Goal: Task Accomplishment & Management: Use online tool/utility

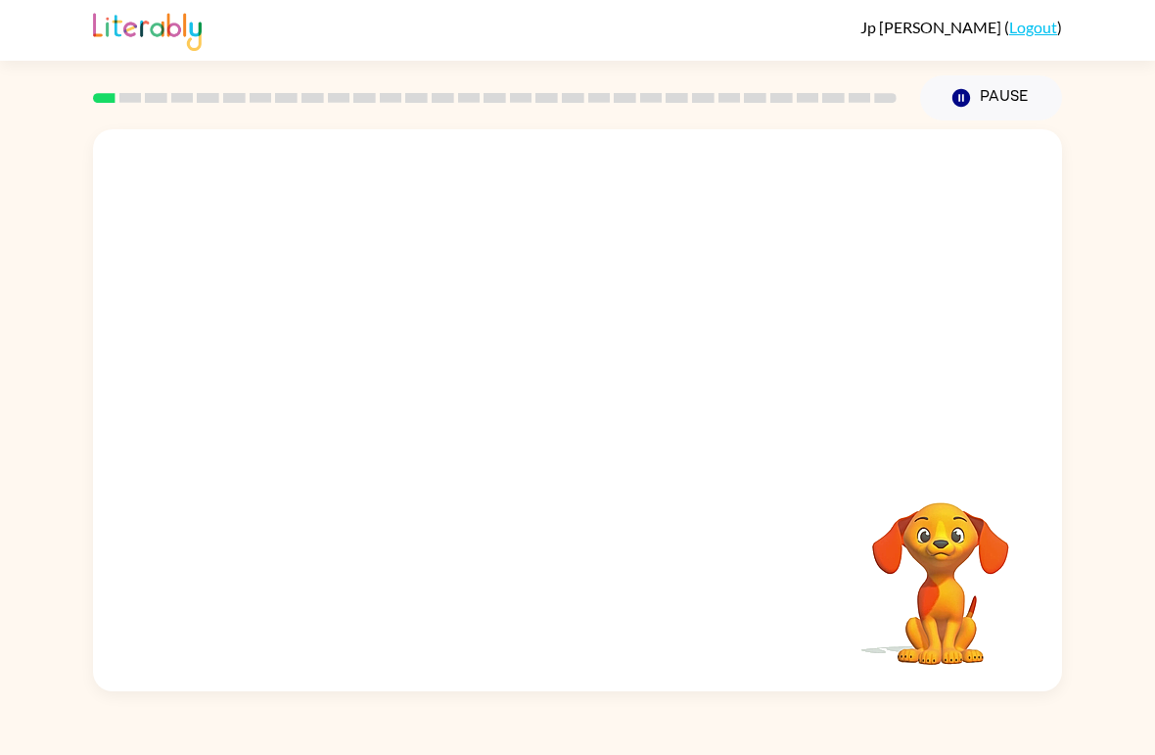
click at [524, 317] on video "Your browser must support playing .mp4 files to use Literably. Please try using…" at bounding box center [577, 295] width 969 height 332
click at [610, 431] on button "button" at bounding box center [577, 420] width 125 height 71
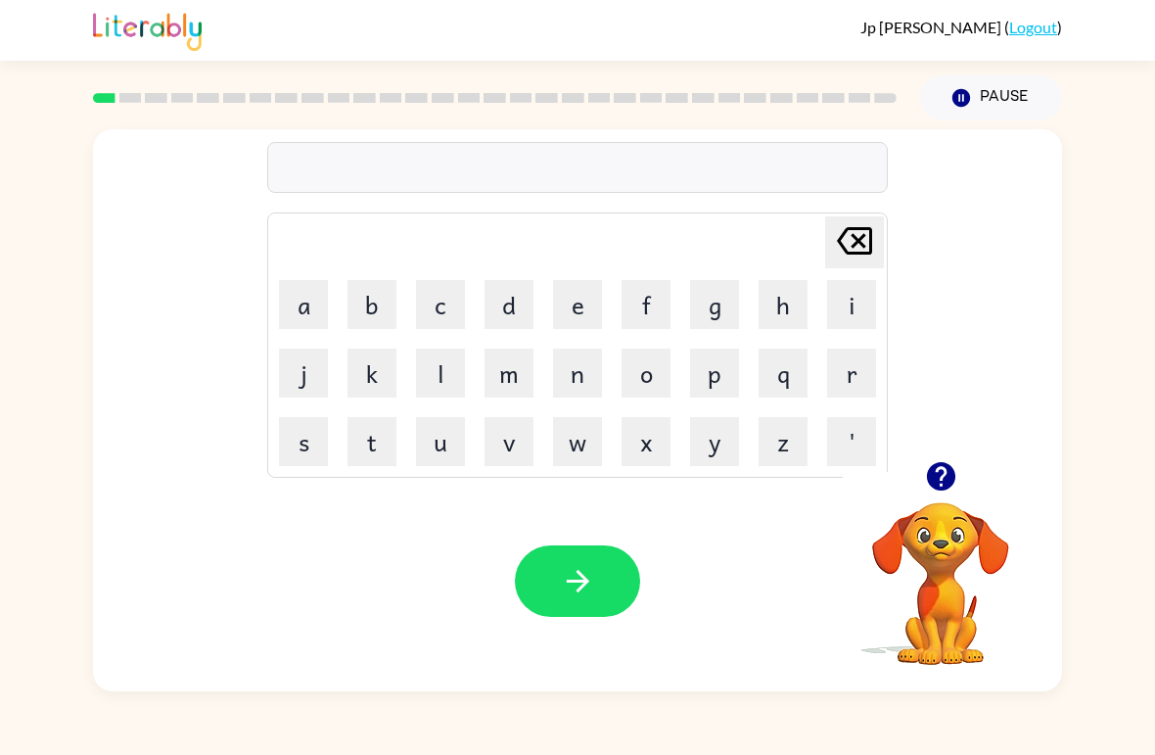
click at [381, 300] on button "b" at bounding box center [372, 304] width 49 height 49
click at [583, 304] on button "e" at bounding box center [577, 304] width 49 height 49
click at [711, 309] on button "g" at bounding box center [714, 304] width 49 height 49
click at [586, 573] on icon "button" at bounding box center [578, 581] width 34 height 34
click at [449, 381] on button "l" at bounding box center [440, 373] width 49 height 49
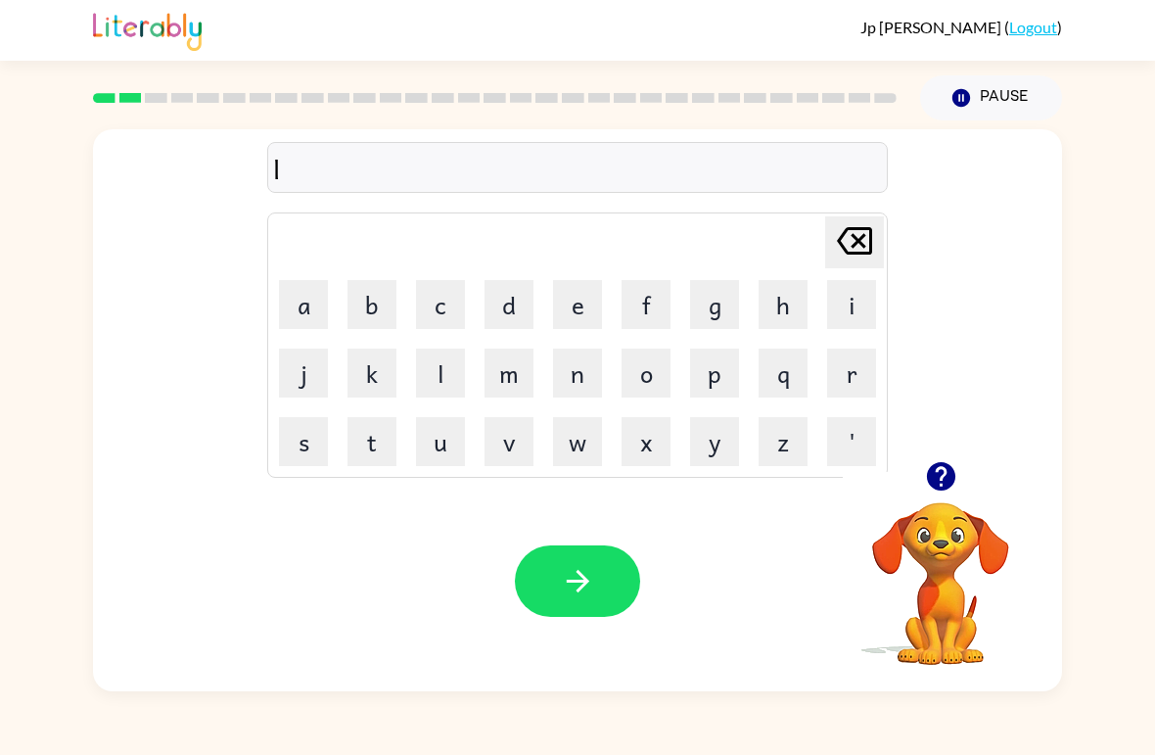
click at [657, 387] on button "o" at bounding box center [646, 373] width 49 height 49
click at [450, 447] on button "u" at bounding box center [440, 441] width 49 height 49
click at [498, 319] on button "d" at bounding box center [509, 304] width 49 height 49
click at [591, 602] on button "button" at bounding box center [577, 580] width 125 height 71
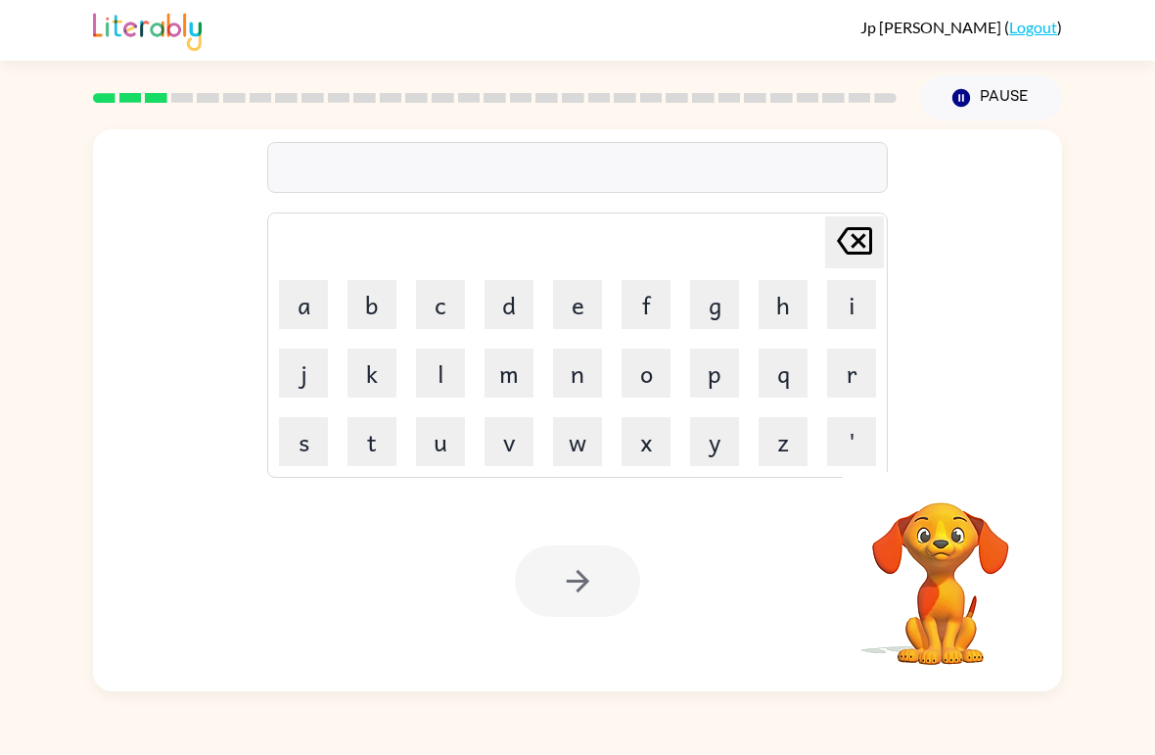
click at [503, 377] on button "m" at bounding box center [509, 373] width 49 height 49
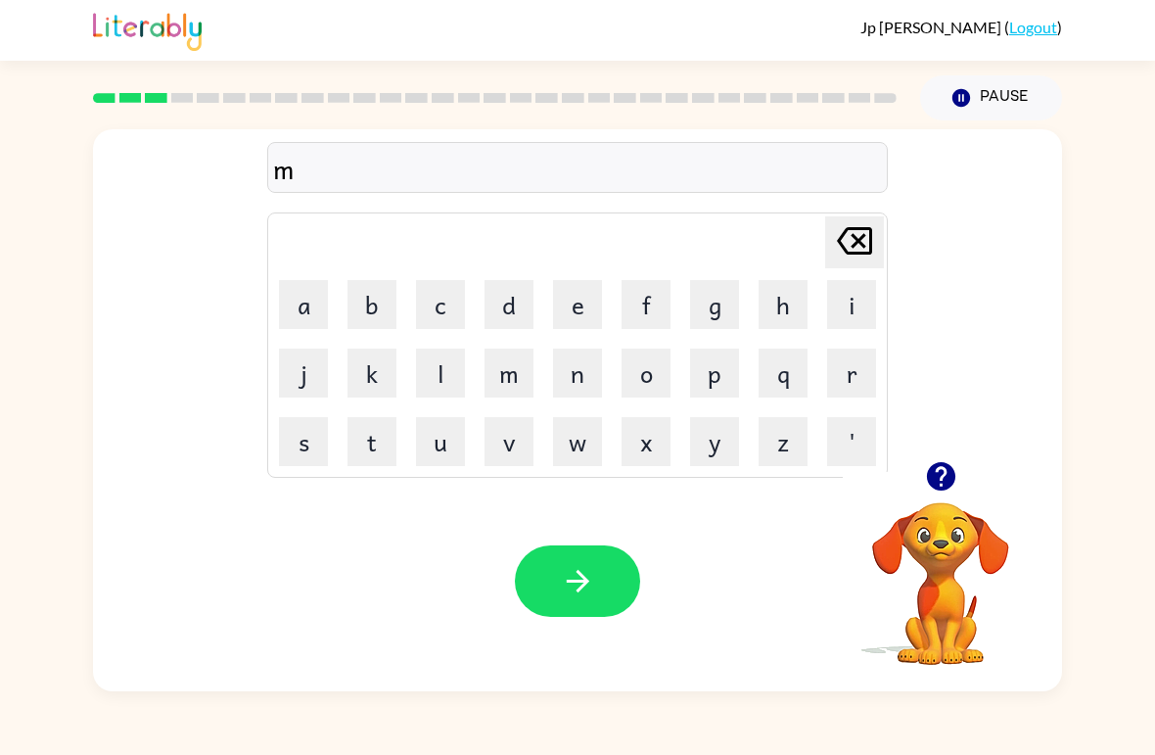
click at [313, 314] on button "a" at bounding box center [303, 304] width 49 height 49
click at [830, 384] on button "r" at bounding box center [851, 373] width 49 height 49
click at [304, 446] on button "s" at bounding box center [303, 441] width 49 height 49
click at [768, 317] on button "h" at bounding box center [783, 304] width 49 height 49
click at [591, 580] on icon "button" at bounding box center [578, 581] width 34 height 34
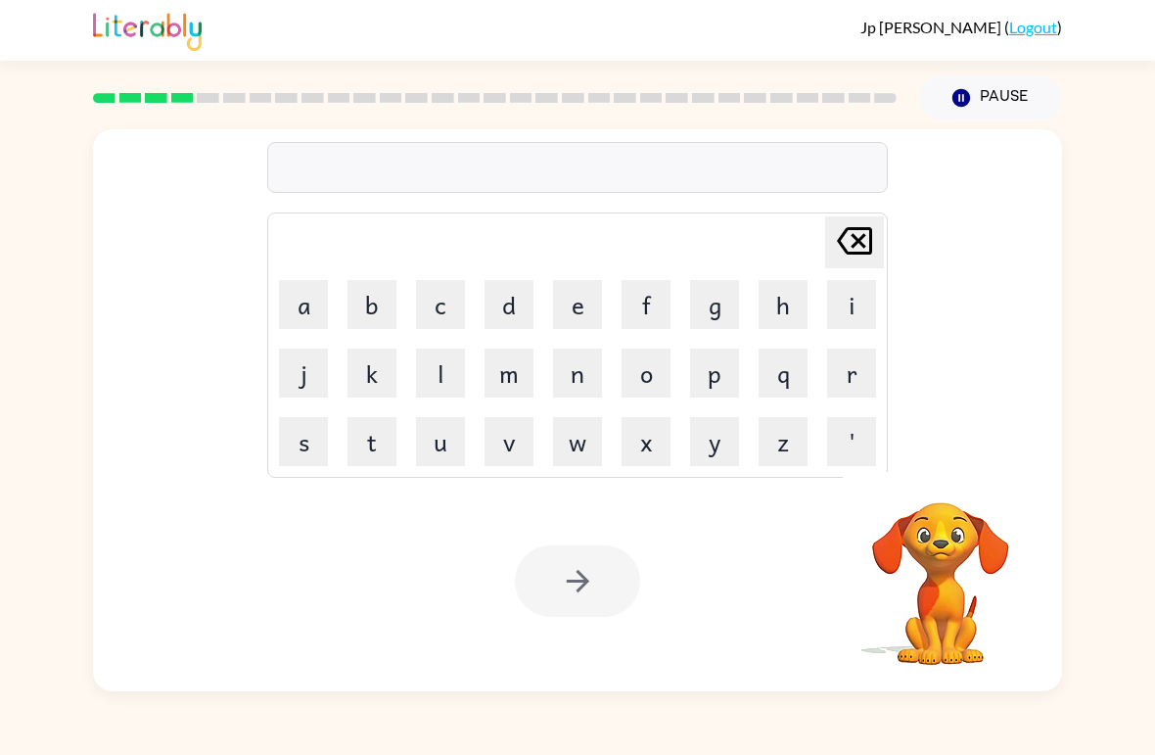
click at [321, 447] on button "s" at bounding box center [303, 441] width 49 height 49
click at [729, 382] on button "p" at bounding box center [714, 373] width 49 height 49
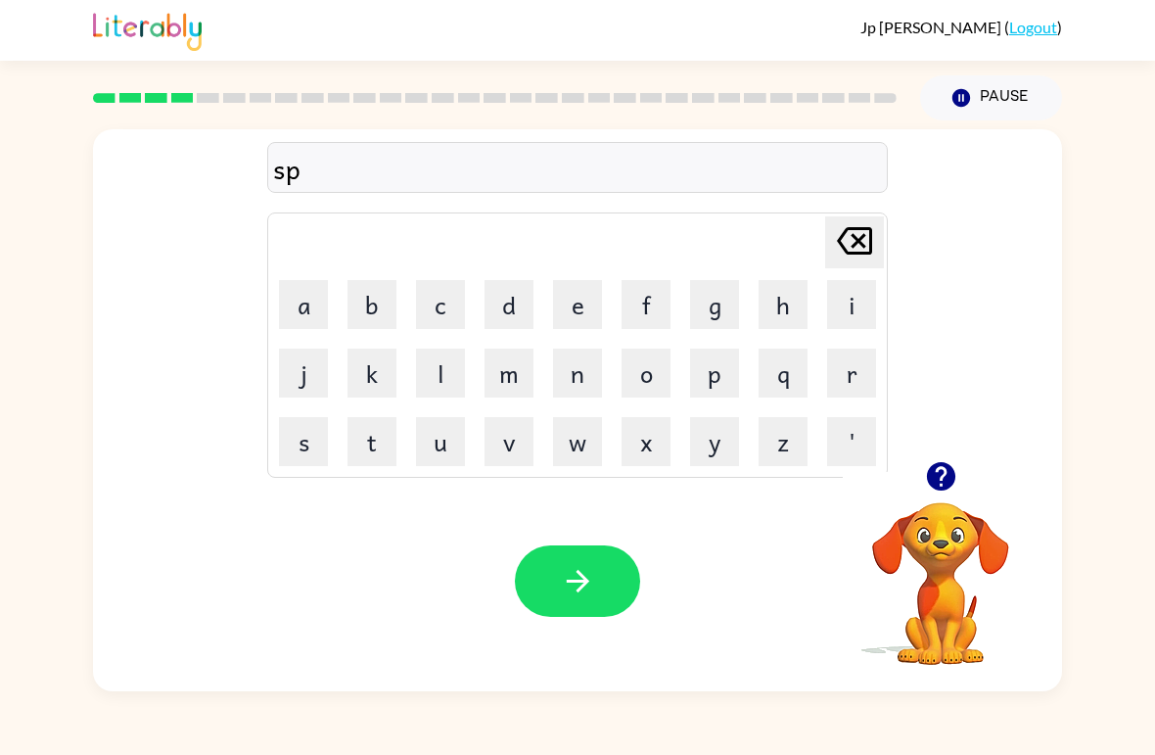
click at [668, 382] on button "o" at bounding box center [646, 373] width 49 height 49
click at [362, 458] on button "t" at bounding box center [372, 441] width 49 height 49
click at [605, 575] on button "button" at bounding box center [577, 580] width 125 height 71
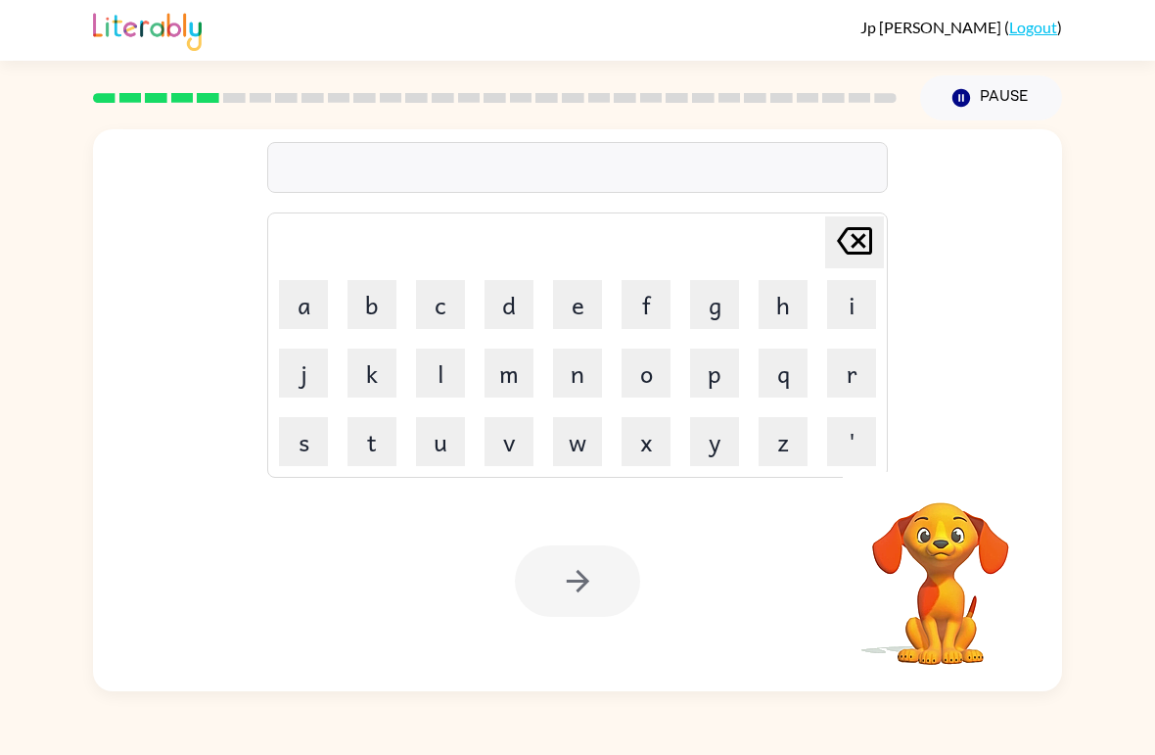
click at [718, 389] on button "p" at bounding box center [714, 373] width 49 height 49
click at [866, 395] on button "r" at bounding box center [851, 373] width 49 height 49
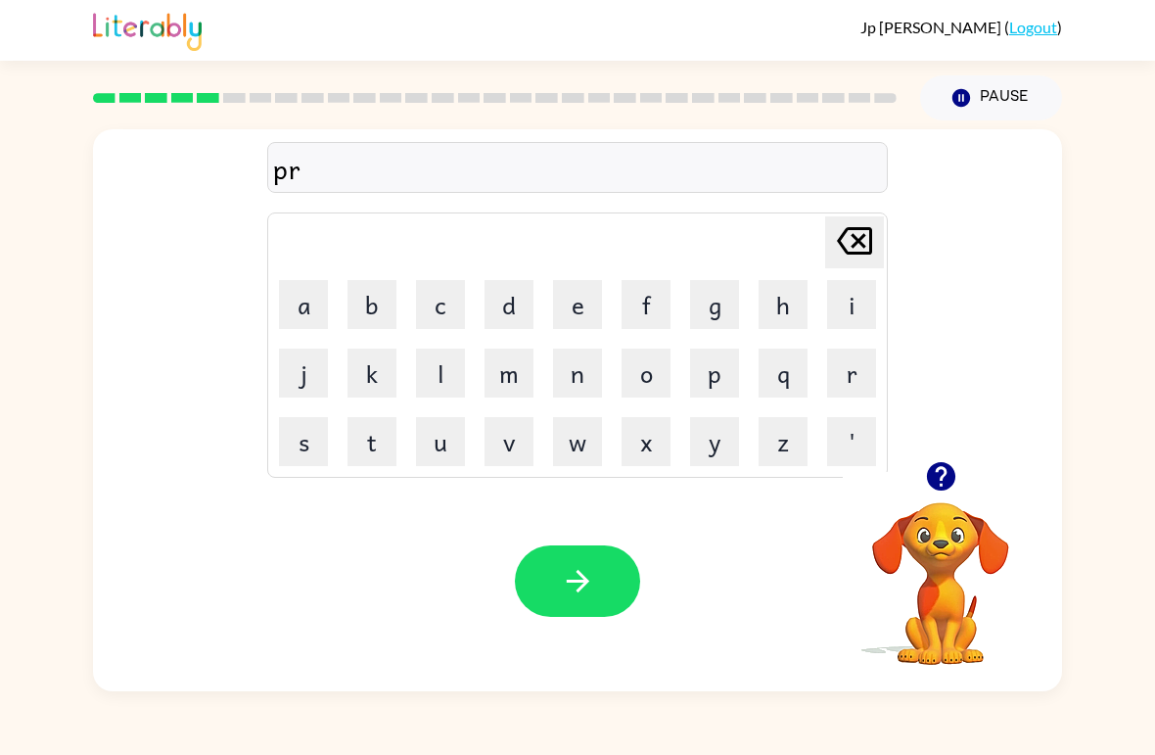
click at [637, 375] on button "o" at bounding box center [646, 373] width 49 height 49
click at [445, 449] on button "u" at bounding box center [440, 441] width 49 height 49
click at [513, 317] on button "d" at bounding box center [509, 304] width 49 height 49
click at [596, 587] on button "button" at bounding box center [577, 580] width 125 height 71
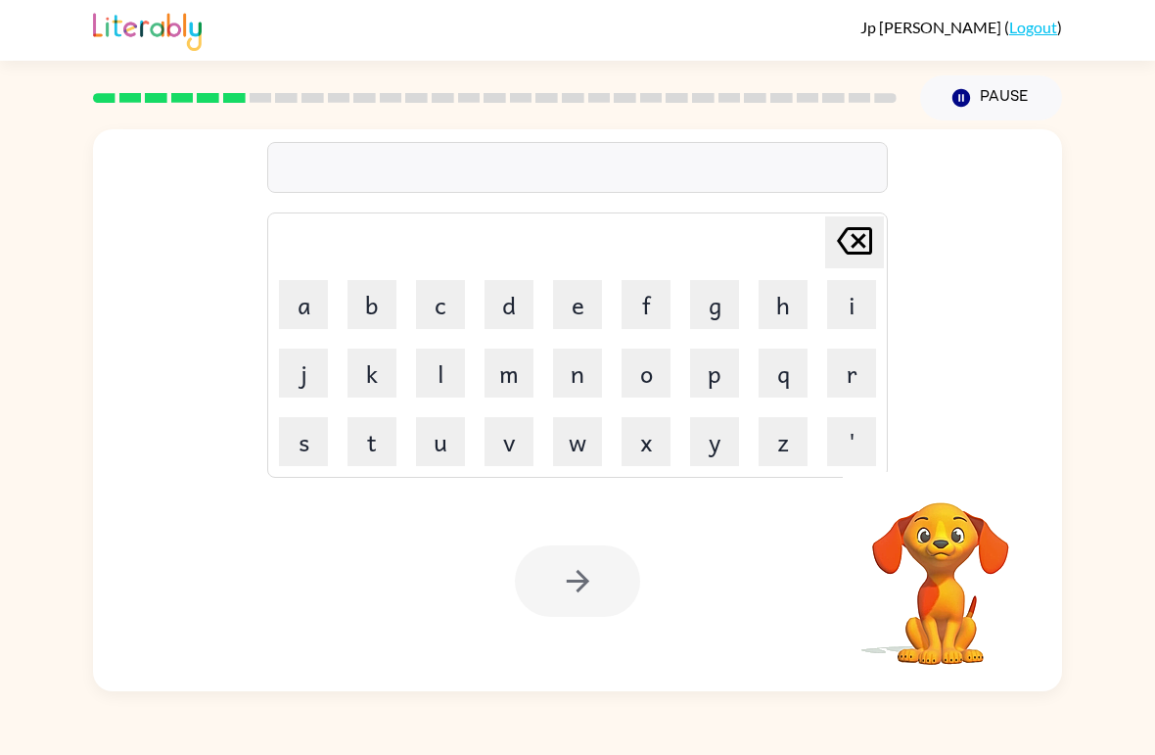
click at [722, 381] on button "p" at bounding box center [714, 373] width 49 height 49
click at [849, 318] on button "i" at bounding box center [851, 304] width 49 height 49
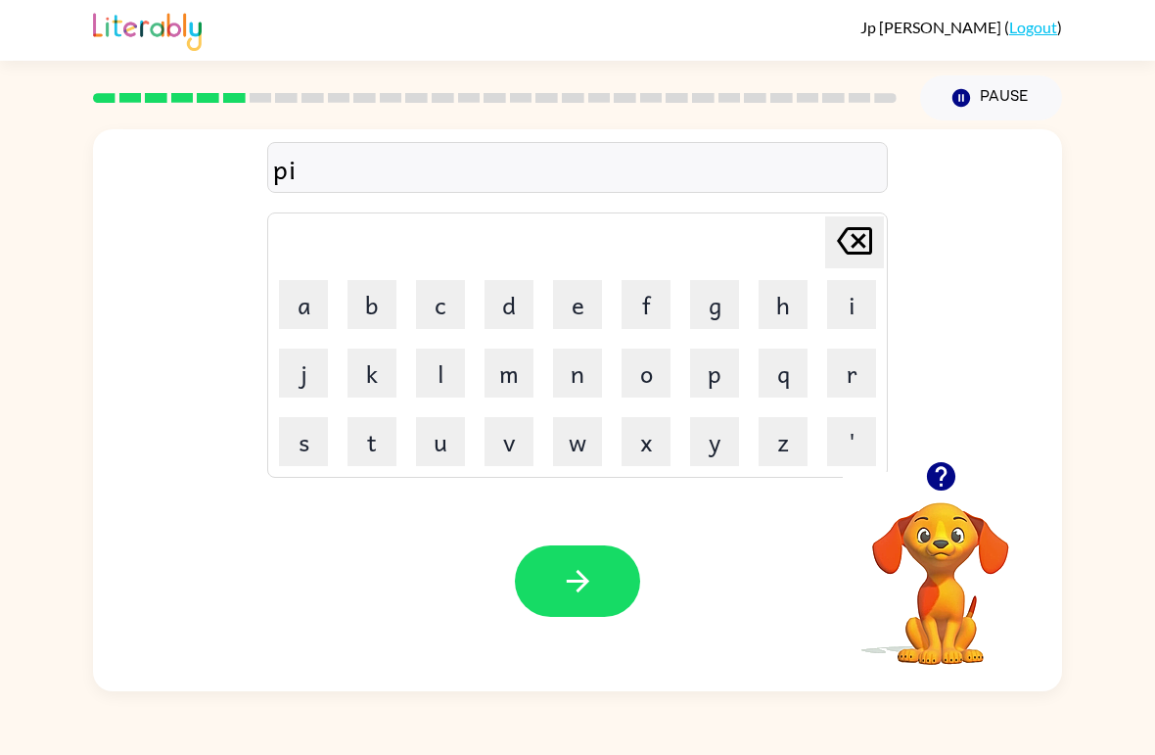
click at [589, 322] on button "e" at bounding box center [577, 304] width 49 height 49
click at [586, 593] on icon "button" at bounding box center [578, 581] width 34 height 34
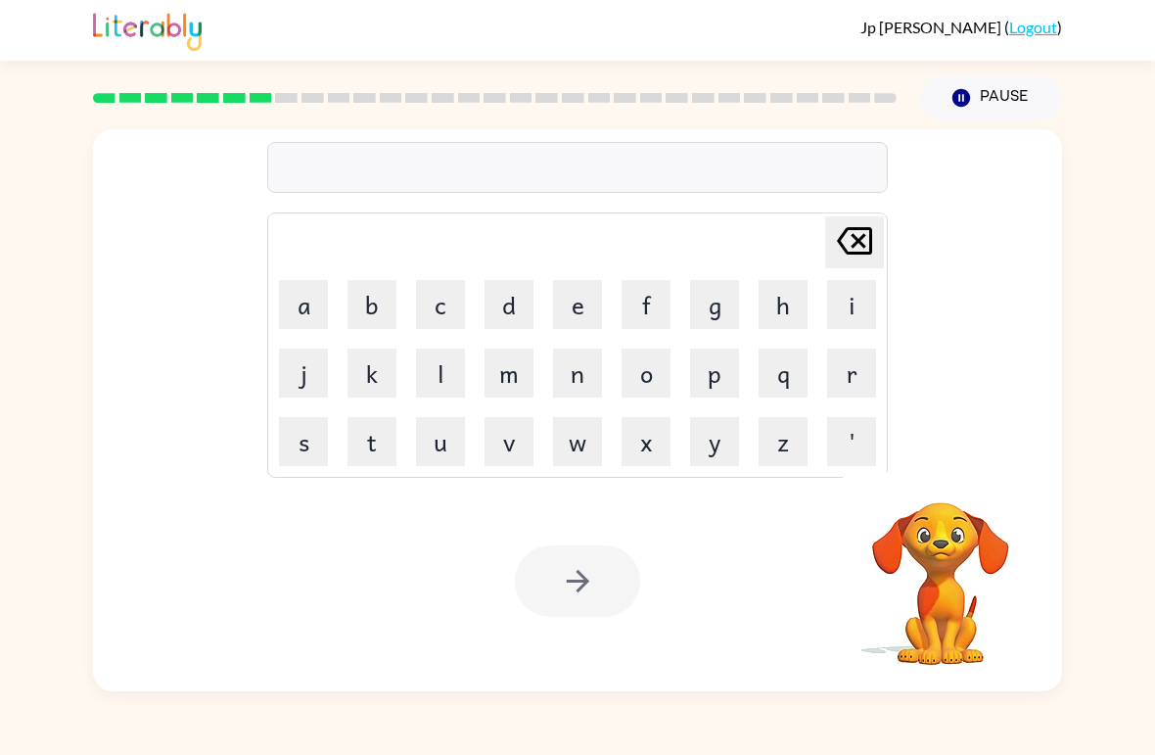
click at [296, 316] on button "a" at bounding box center [303, 304] width 49 height 49
click at [583, 371] on button "n" at bounding box center [577, 373] width 49 height 49
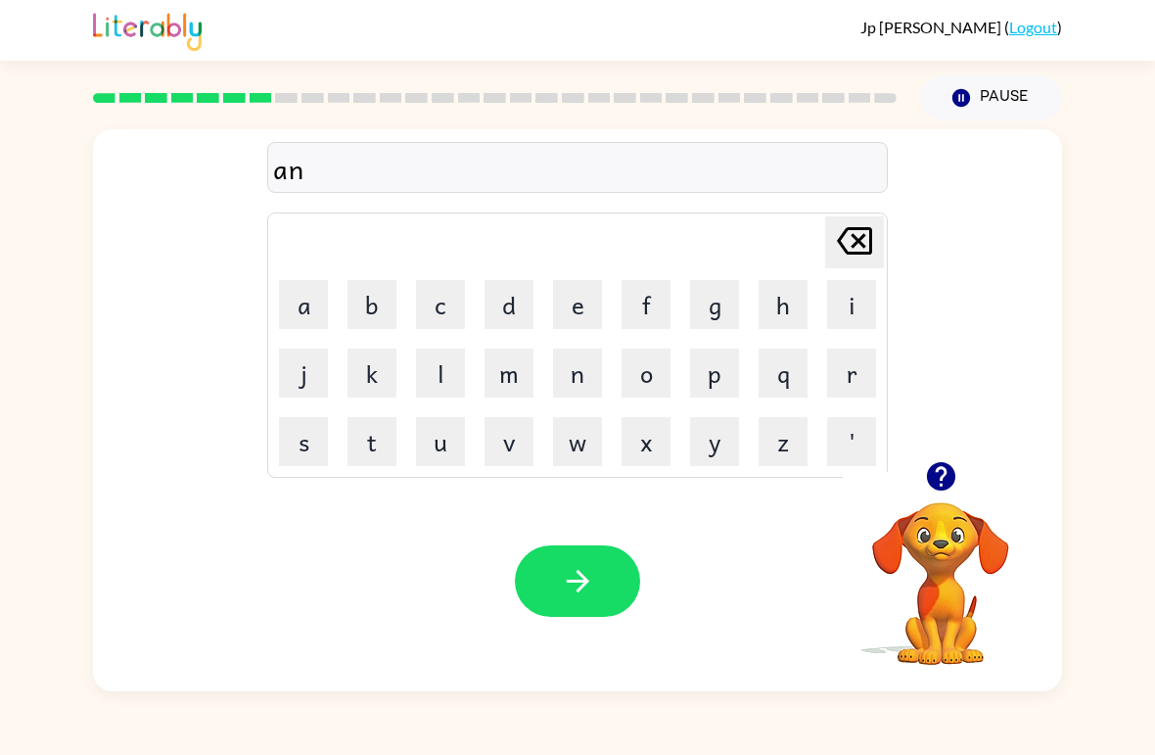
click at [366, 392] on button "k" at bounding box center [372, 373] width 49 height 49
click at [419, 397] on button "l" at bounding box center [440, 373] width 49 height 49
click at [586, 312] on button "e" at bounding box center [577, 304] width 49 height 49
click at [585, 585] on icon "button" at bounding box center [577, 581] width 23 height 23
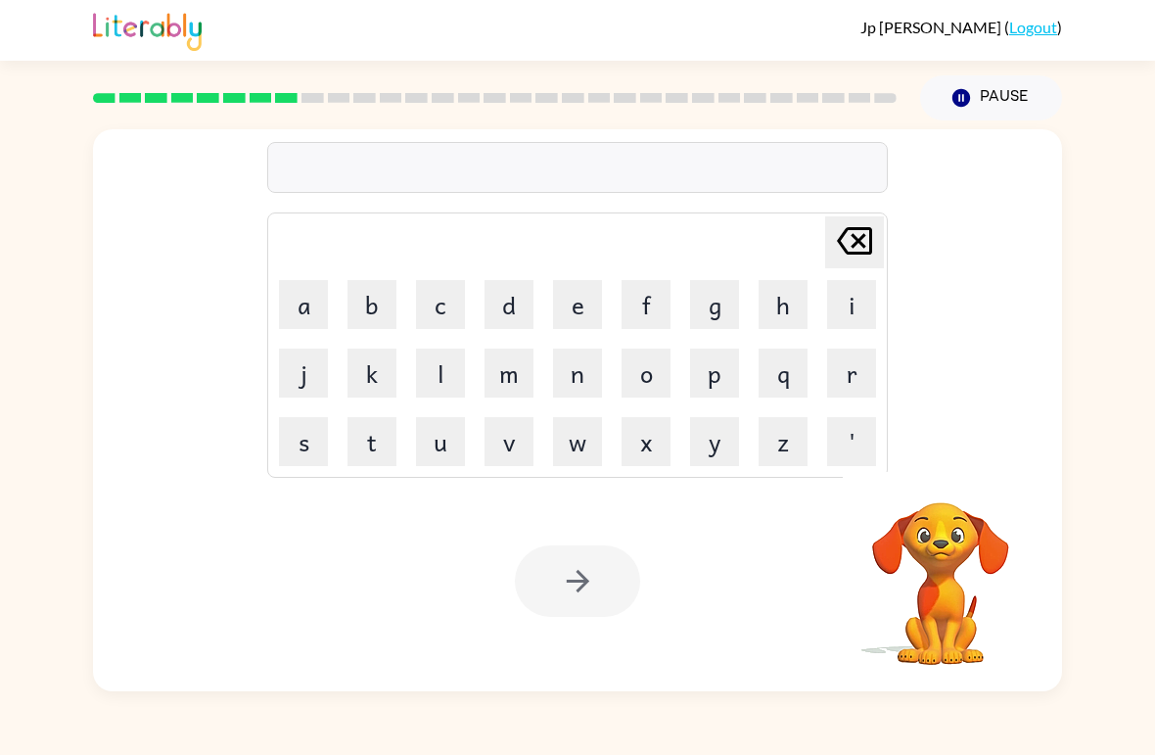
click at [364, 310] on button "b" at bounding box center [372, 304] width 49 height 49
click at [314, 303] on button "a" at bounding box center [303, 304] width 49 height 49
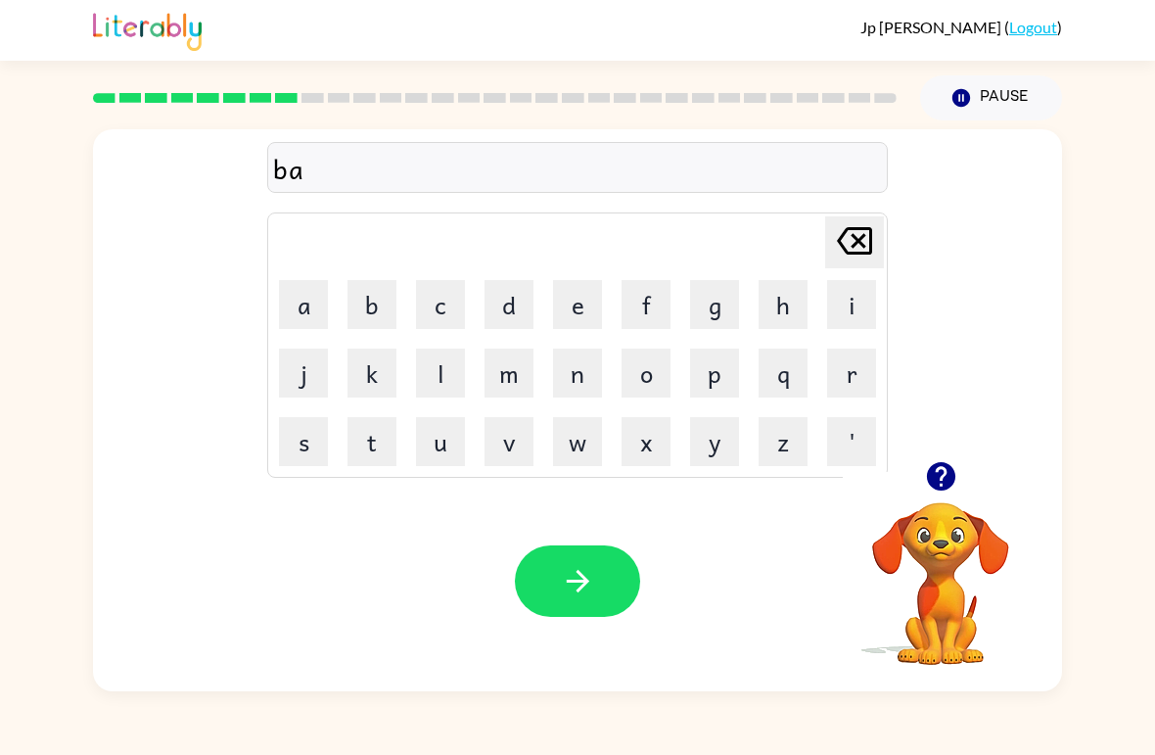
click at [381, 463] on button "t" at bounding box center [372, 441] width 49 height 49
click at [789, 307] on button "h" at bounding box center [783, 304] width 49 height 49
click at [584, 612] on button "button" at bounding box center [577, 580] width 125 height 71
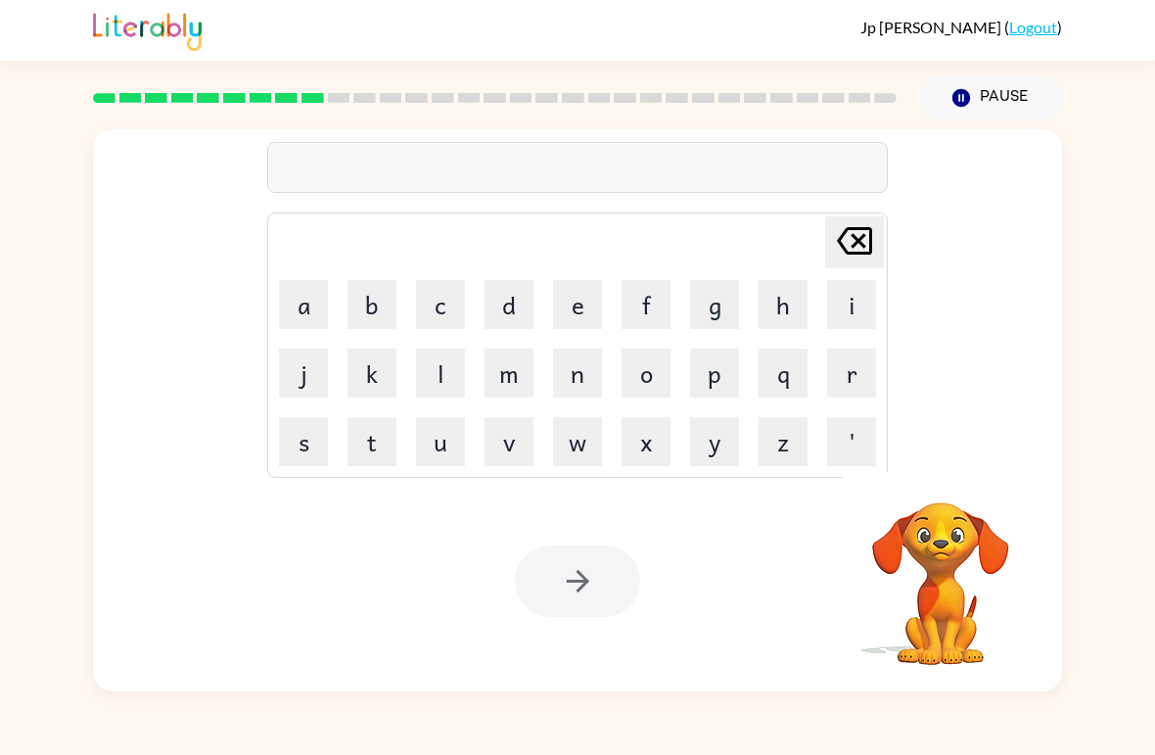
click at [435, 325] on button "c" at bounding box center [440, 304] width 49 height 49
click at [463, 374] on button "l" at bounding box center [440, 373] width 49 height 49
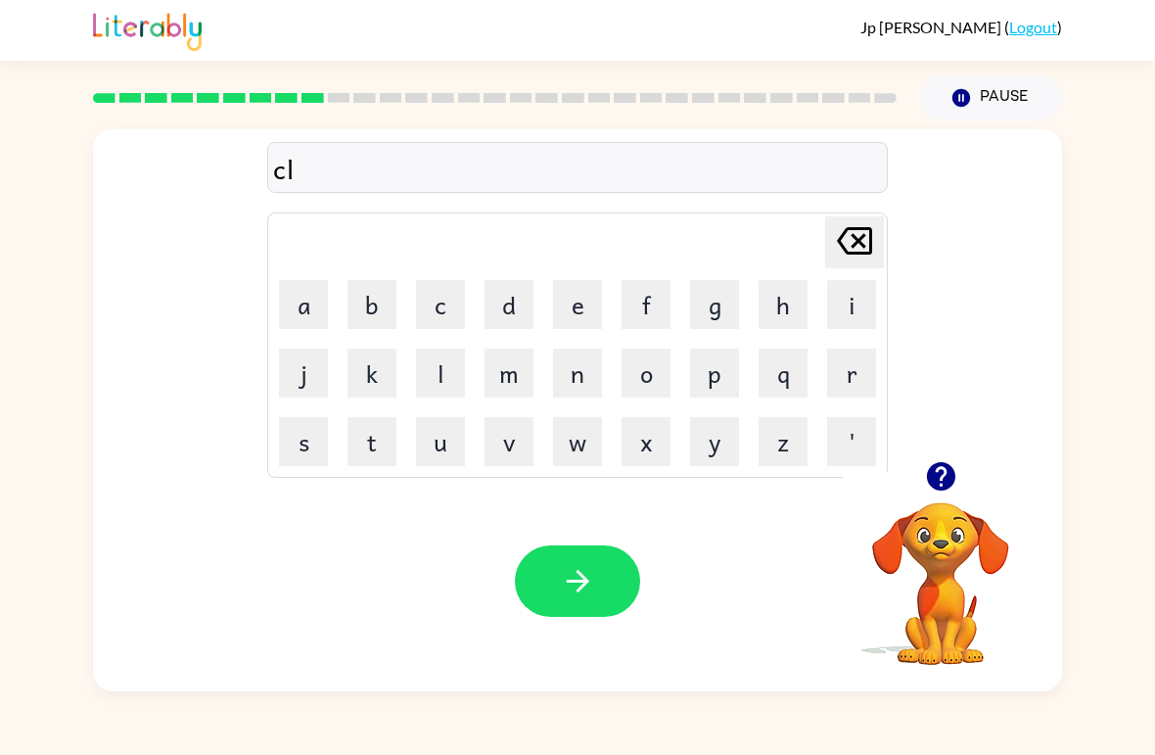
click at [661, 374] on button "o" at bounding box center [646, 373] width 49 height 49
click at [569, 465] on button "w" at bounding box center [577, 441] width 49 height 49
click at [584, 381] on button "n" at bounding box center [577, 373] width 49 height 49
click at [586, 581] on icon "button" at bounding box center [577, 581] width 23 height 23
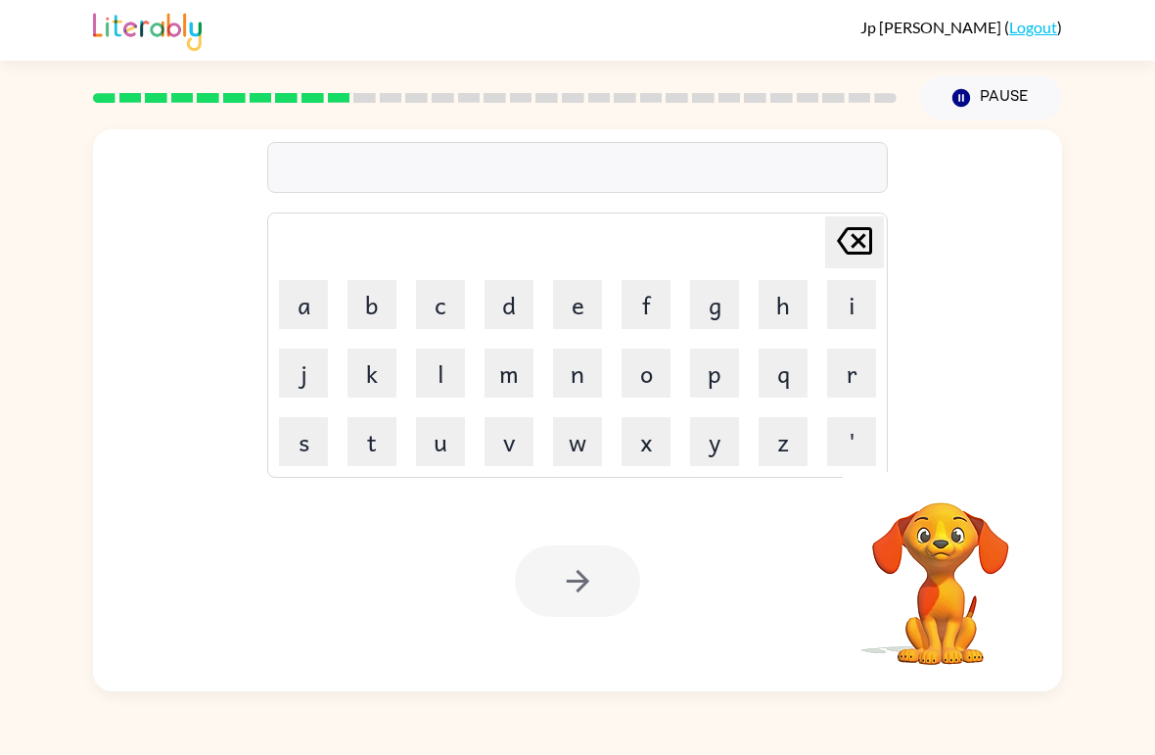
click at [868, 302] on button "i" at bounding box center [851, 304] width 49 height 49
click at [589, 390] on button "n" at bounding box center [577, 373] width 49 height 49
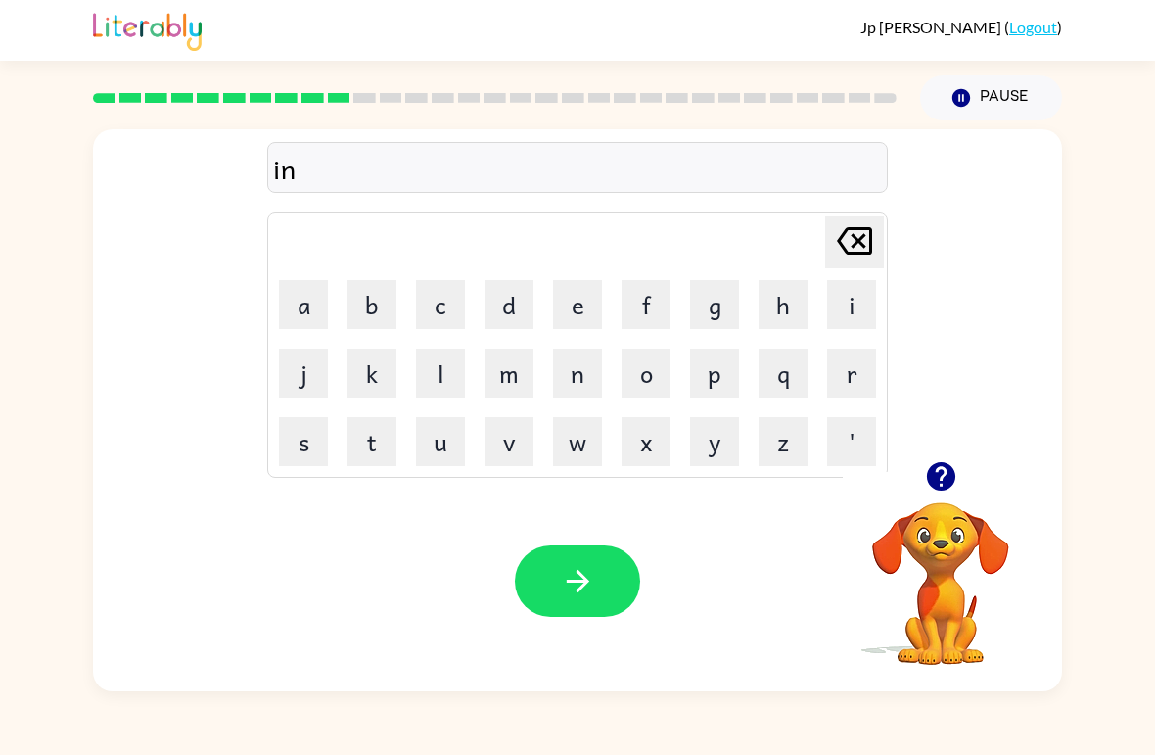
click at [300, 463] on button "s" at bounding box center [303, 441] width 49 height 49
click at [581, 290] on button "e" at bounding box center [577, 304] width 49 height 49
click at [853, 366] on button "r" at bounding box center [851, 373] width 49 height 49
click at [381, 463] on button "t" at bounding box center [372, 441] width 49 height 49
click at [594, 573] on icon "button" at bounding box center [578, 581] width 34 height 34
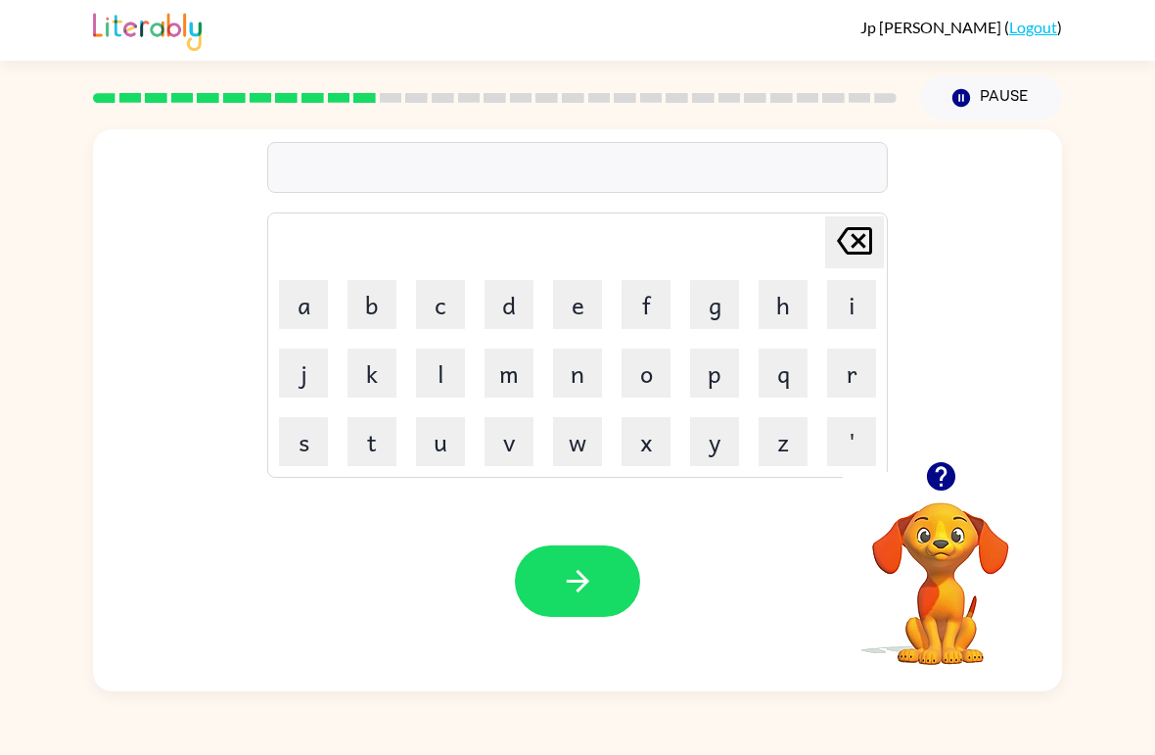
click at [636, 356] on button "o" at bounding box center [646, 373] width 49 height 49
click at [525, 300] on button "d" at bounding box center [509, 304] width 49 height 49
click at [571, 311] on button "e" at bounding box center [577, 304] width 49 height 49
click at [859, 238] on icon "[PERSON_NAME] last character input" at bounding box center [854, 240] width 47 height 47
click at [858, 238] on icon "[PERSON_NAME] last character input" at bounding box center [854, 240] width 47 height 47
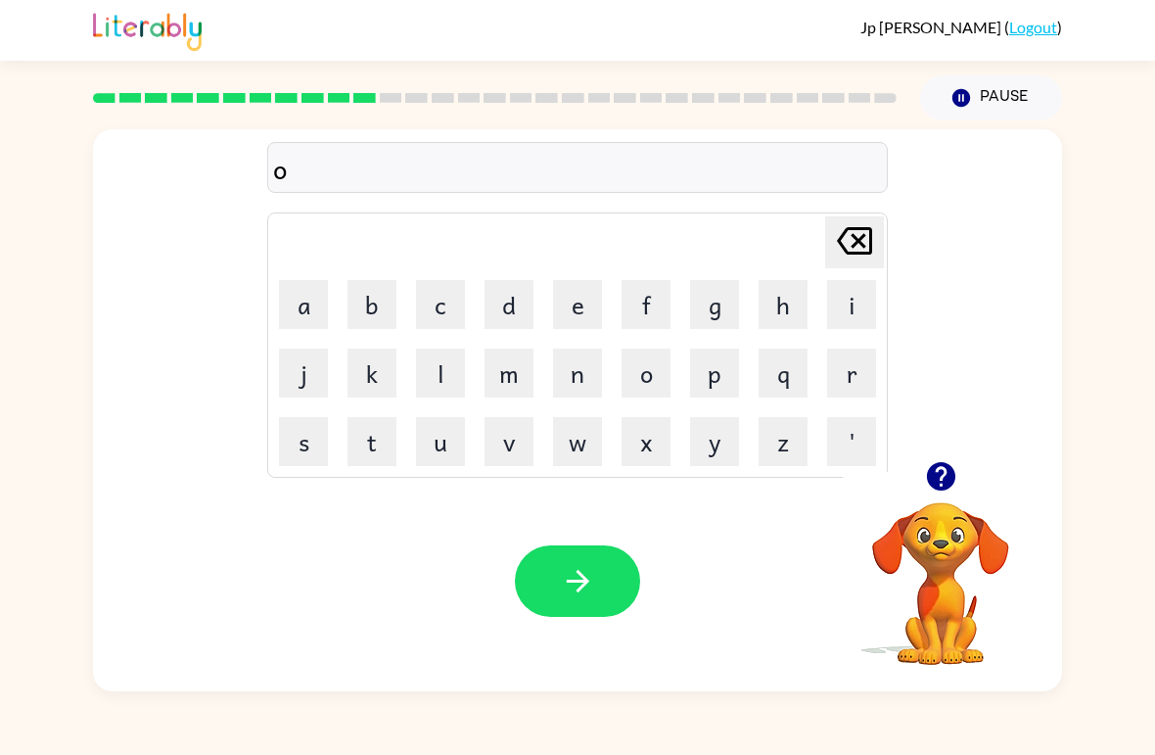
click at [851, 248] on icon "[PERSON_NAME] last character input" at bounding box center [854, 240] width 47 height 47
click at [424, 327] on button "c" at bounding box center [440, 304] width 49 height 49
click at [657, 395] on button "o" at bounding box center [646, 373] width 49 height 49
click at [587, 314] on button "e" at bounding box center [577, 304] width 49 height 49
click at [851, 245] on icon "[PERSON_NAME] last character input" at bounding box center [854, 240] width 47 height 47
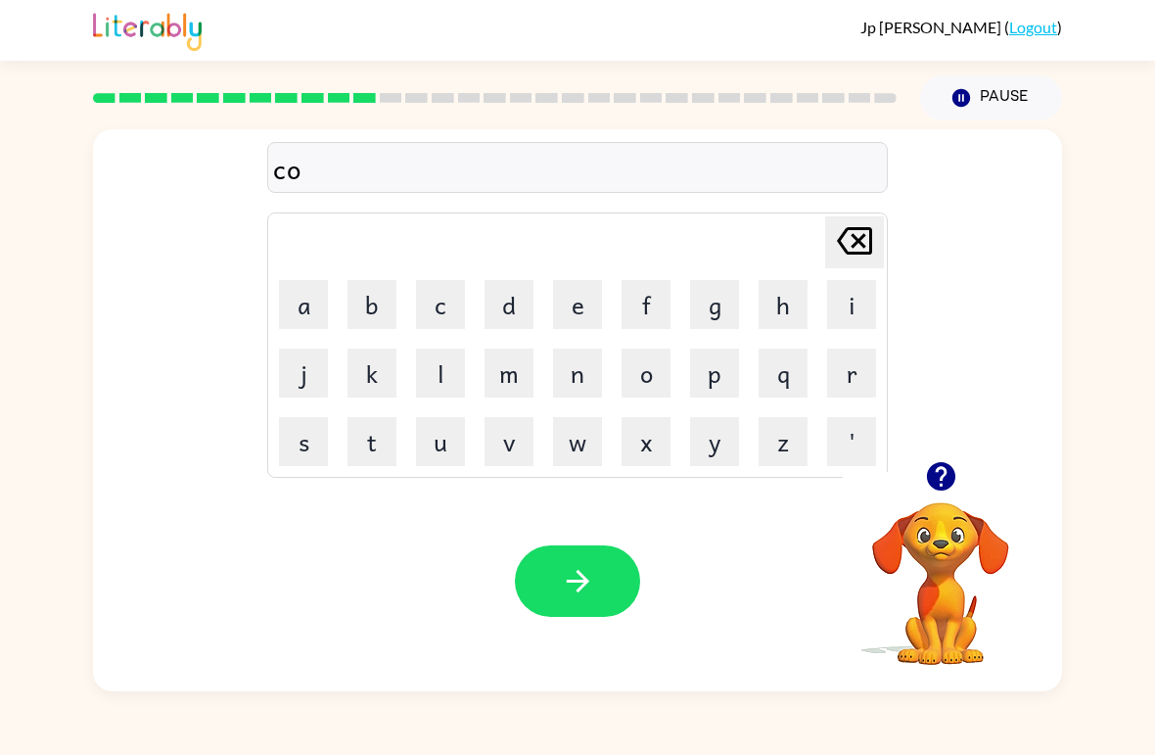
click at [850, 244] on icon "[PERSON_NAME] last character input" at bounding box center [854, 240] width 47 height 47
click at [658, 378] on button "o" at bounding box center [646, 373] width 49 height 49
click at [521, 309] on button "d" at bounding box center [509, 304] width 49 height 49
click at [580, 327] on button "e" at bounding box center [577, 304] width 49 height 49
click at [593, 590] on icon "button" at bounding box center [578, 581] width 34 height 34
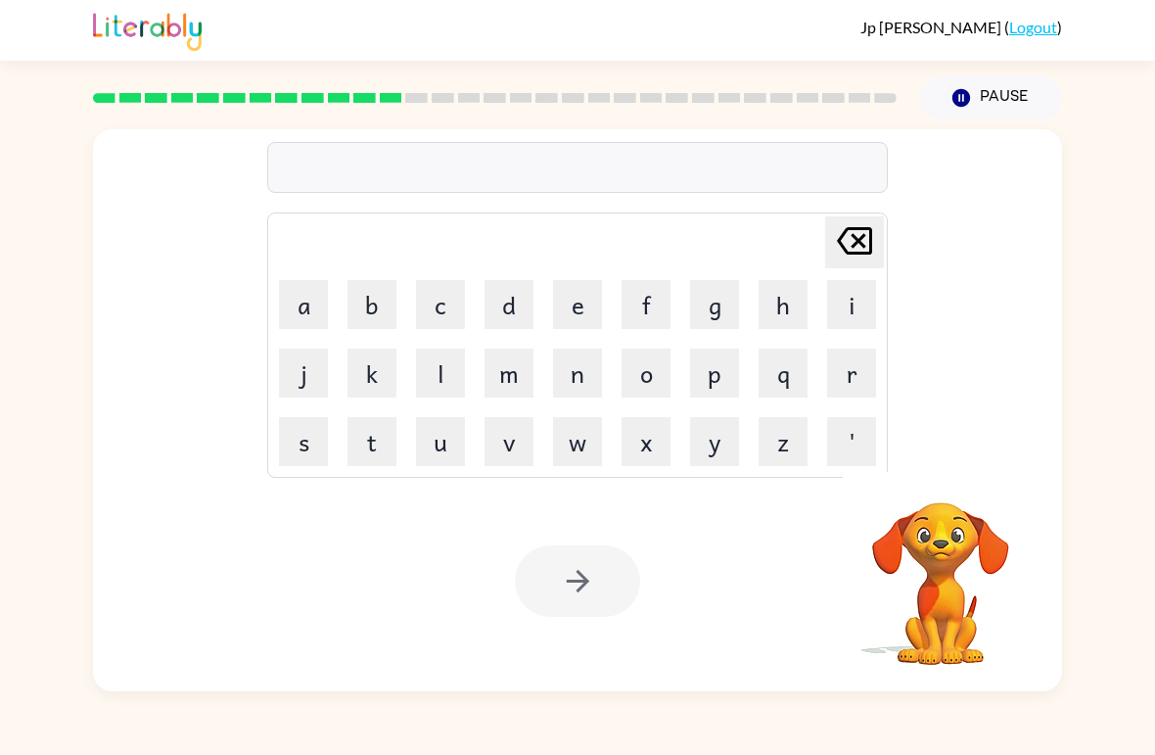
click at [518, 452] on button "v" at bounding box center [509, 441] width 49 height 49
click at [670, 368] on button "o" at bounding box center [646, 373] width 49 height 49
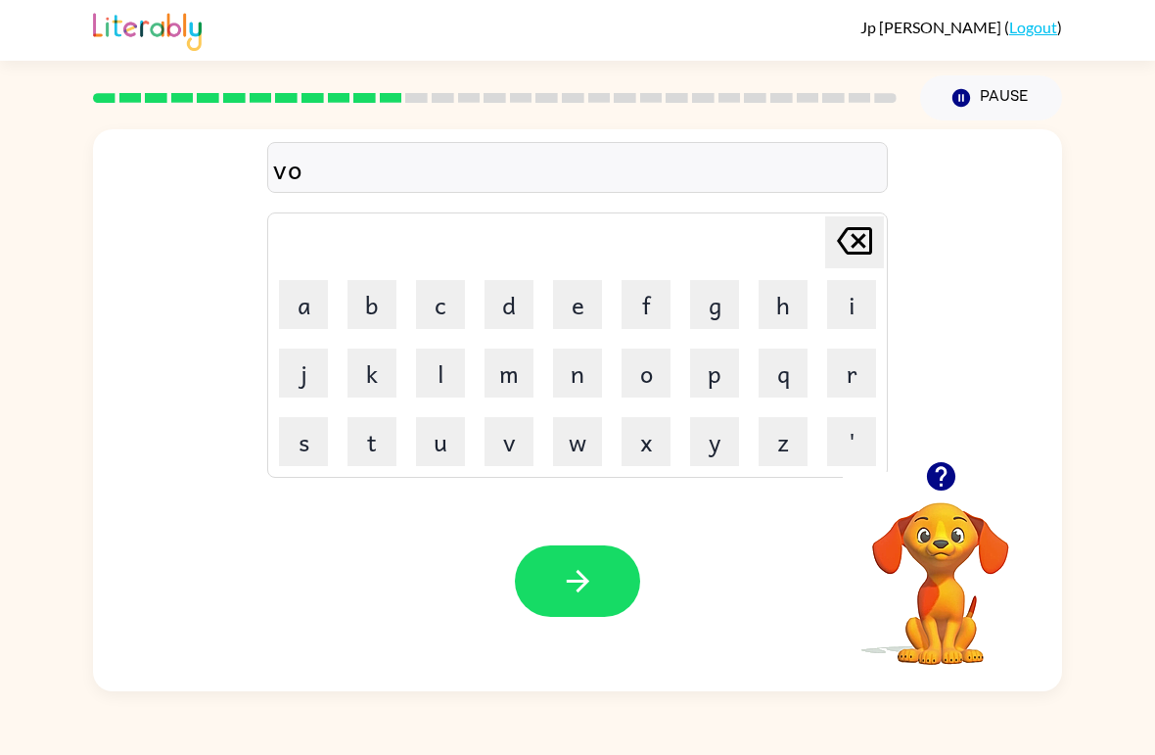
click at [418, 395] on button "l" at bounding box center [440, 373] width 49 height 49
click at [456, 456] on button "u" at bounding box center [440, 441] width 49 height 49
click at [518, 370] on button "m" at bounding box center [509, 373] width 49 height 49
click at [567, 602] on button "button" at bounding box center [577, 580] width 125 height 71
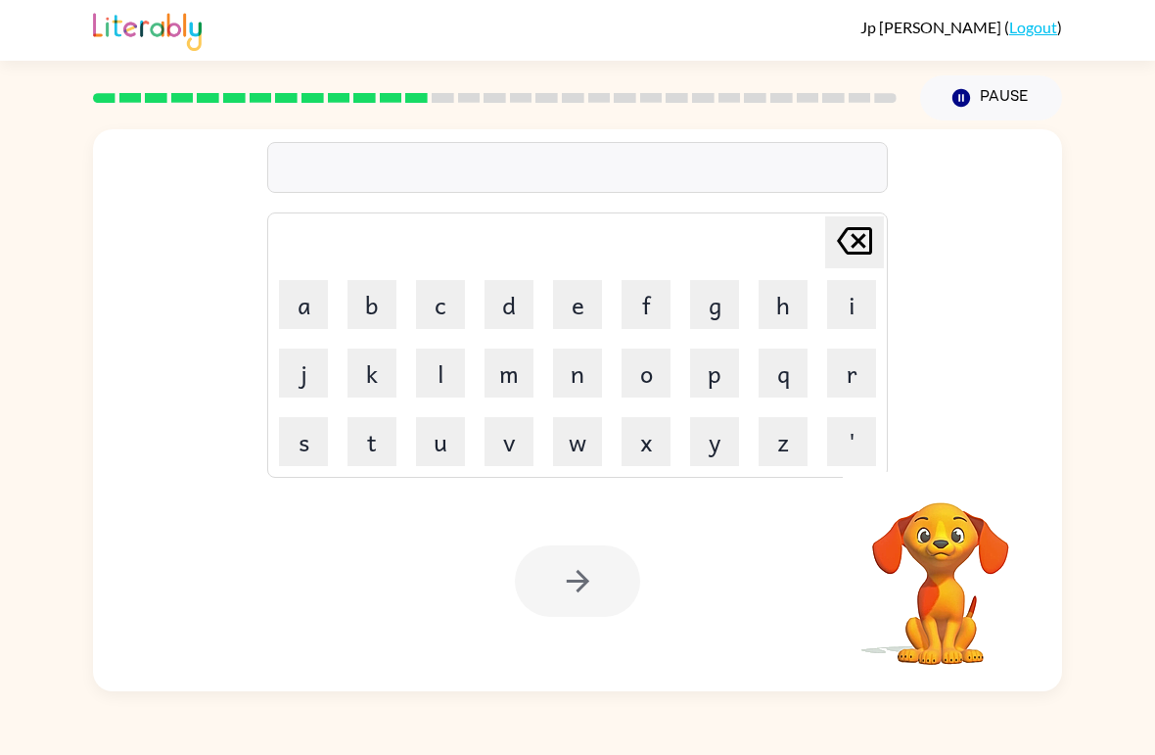
click at [301, 446] on button "s" at bounding box center [303, 441] width 49 height 49
click at [594, 435] on button "w" at bounding box center [577, 441] width 49 height 49
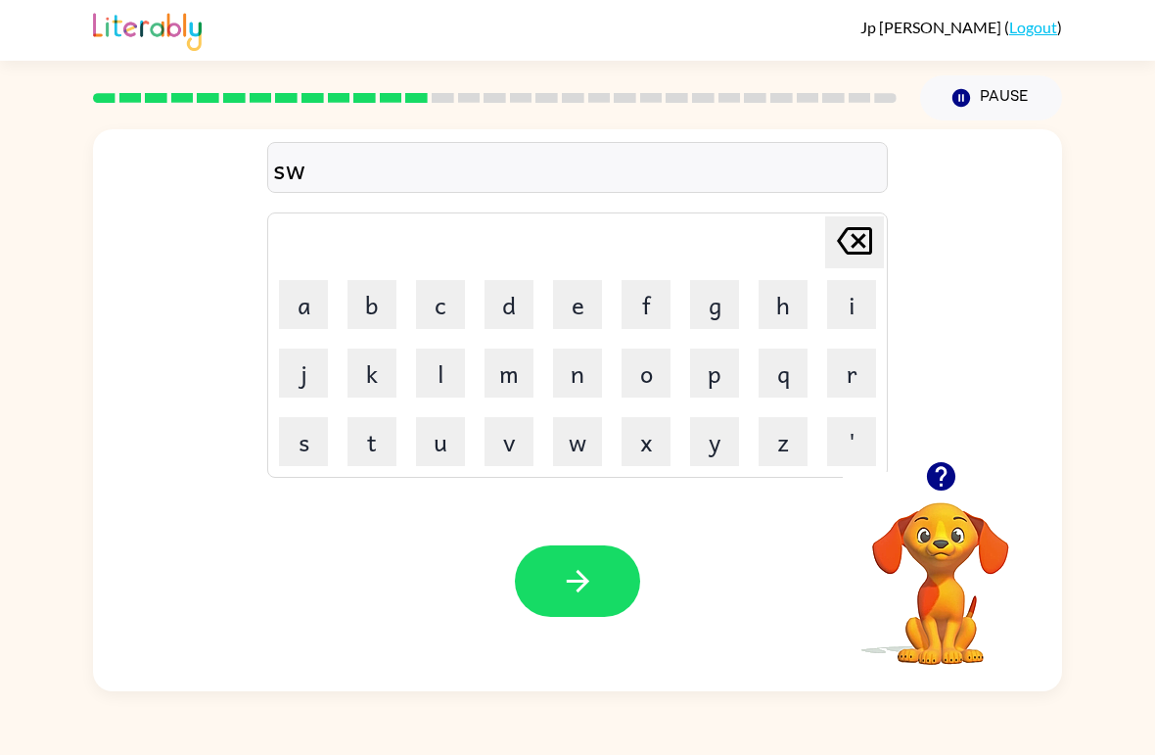
click at [580, 310] on button "e" at bounding box center [577, 304] width 49 height 49
click at [580, 309] on button "e" at bounding box center [577, 304] width 49 height 49
click at [371, 450] on button "t" at bounding box center [372, 441] width 49 height 49
click at [584, 383] on button "n" at bounding box center [577, 373] width 49 height 49
click at [591, 309] on button "e" at bounding box center [577, 304] width 49 height 49
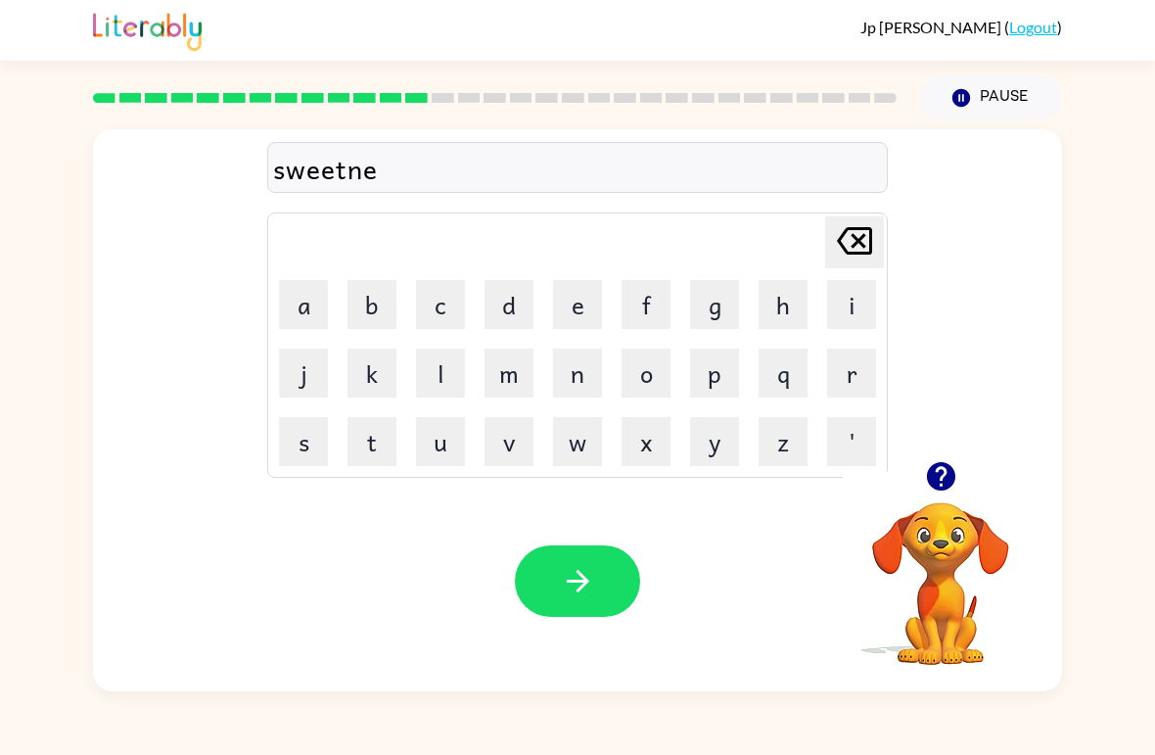
click at [312, 454] on button "s" at bounding box center [303, 441] width 49 height 49
click at [311, 454] on button "s" at bounding box center [303, 441] width 49 height 49
click at [587, 579] on icon "button" at bounding box center [578, 581] width 34 height 34
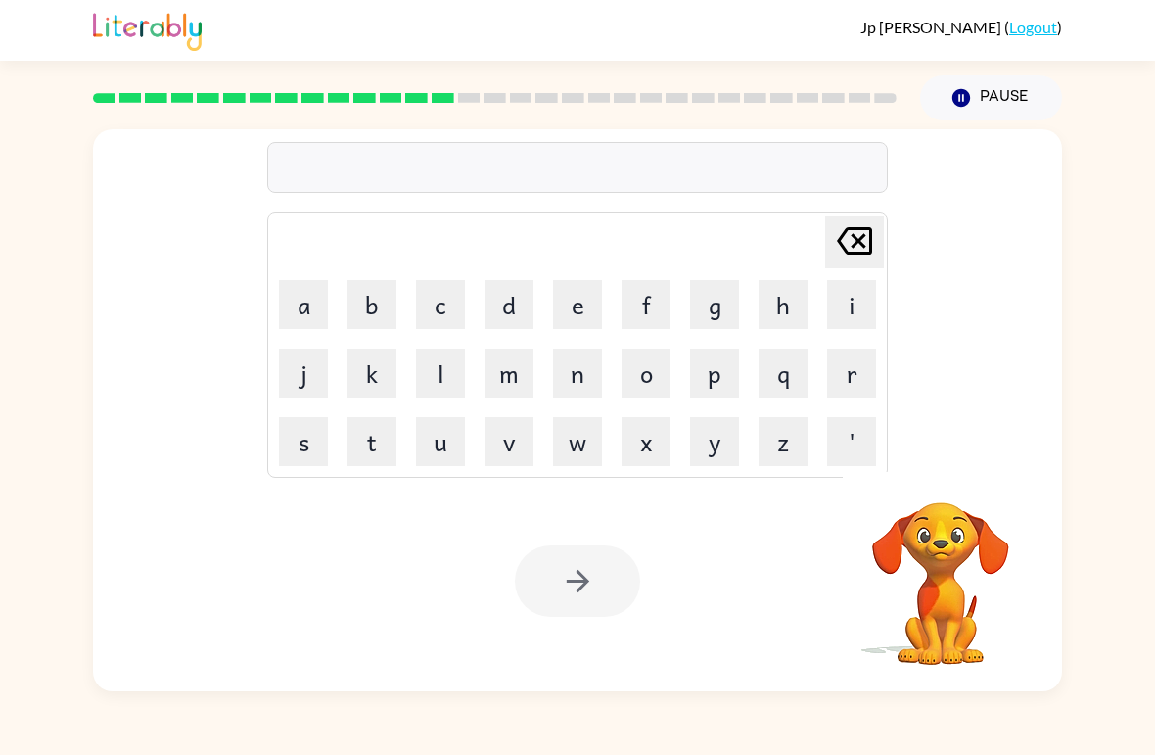
click at [704, 390] on button "p" at bounding box center [714, 373] width 49 height 49
click at [839, 309] on button "i" at bounding box center [851, 304] width 49 height 49
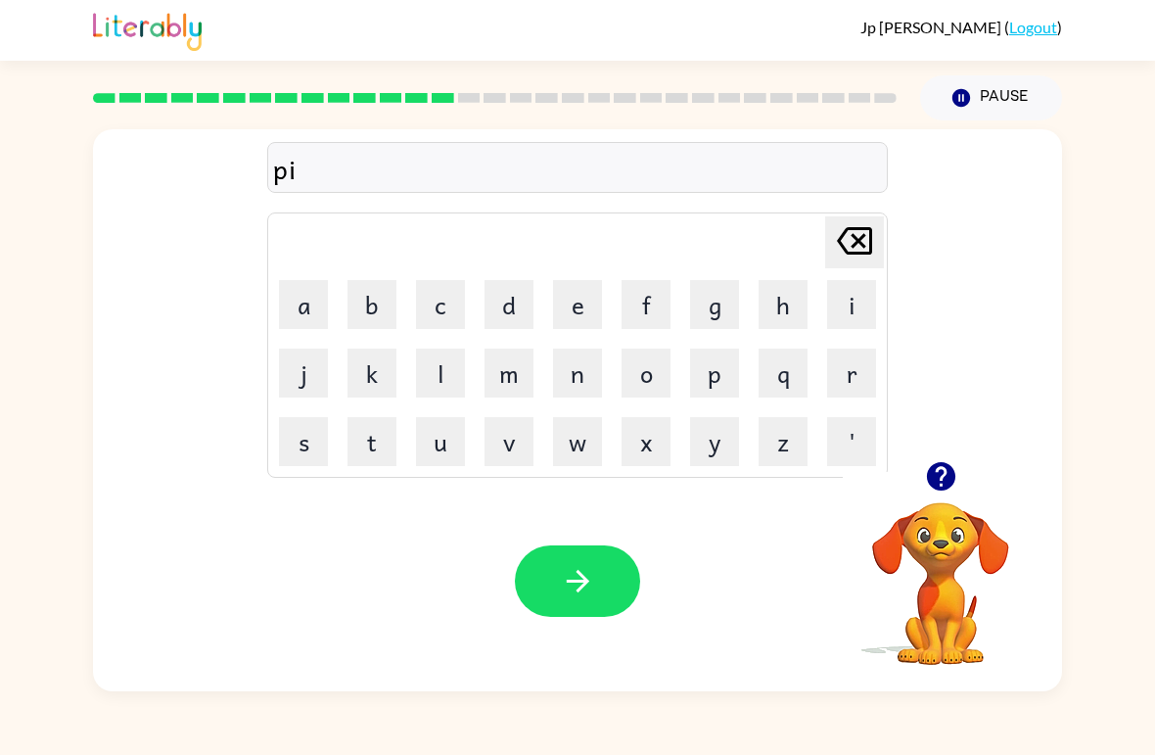
click at [441, 378] on button "l" at bounding box center [440, 373] width 49 height 49
click at [653, 387] on button "o" at bounding box center [646, 373] width 49 height 49
click at [380, 454] on button "t" at bounding box center [372, 441] width 49 height 49
click at [591, 586] on icon "button" at bounding box center [578, 581] width 34 height 34
click at [650, 376] on button "o" at bounding box center [646, 373] width 49 height 49
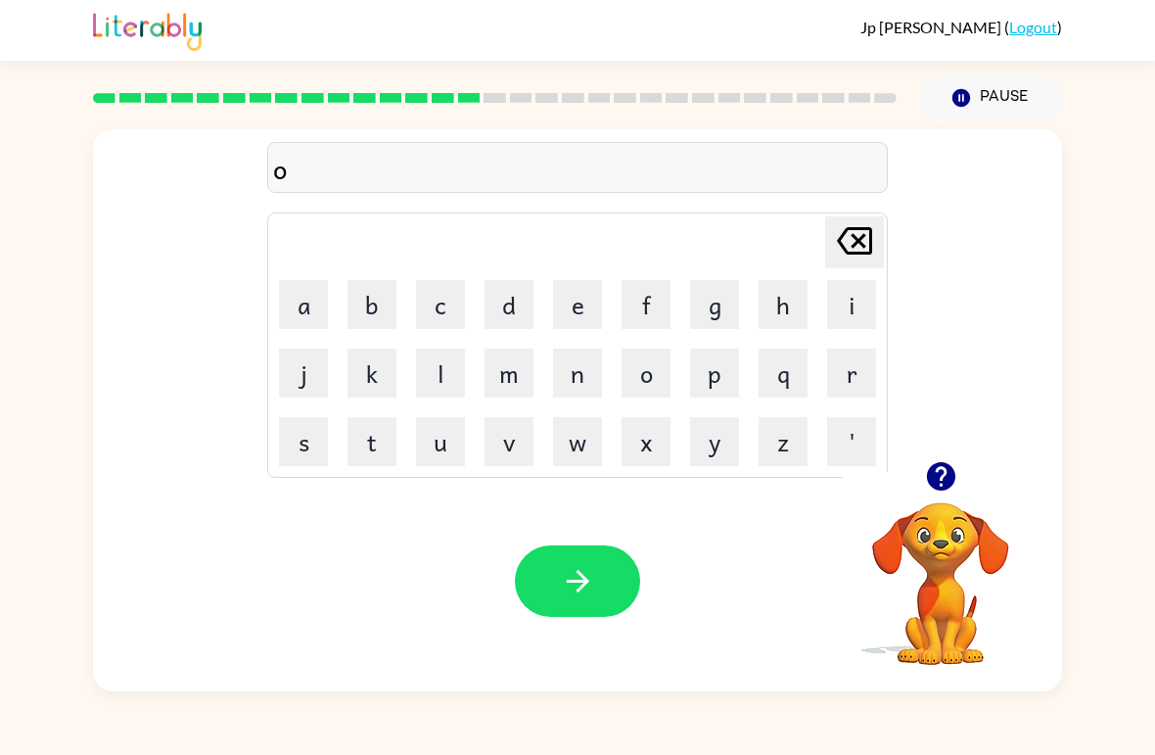
click at [844, 367] on button "r" at bounding box center [851, 373] width 49 height 49
click at [859, 247] on icon "[PERSON_NAME] last character input" at bounding box center [854, 240] width 47 height 47
click at [858, 247] on icon "[PERSON_NAME] last character input" at bounding box center [854, 240] width 47 height 47
click at [646, 371] on button "o" at bounding box center [646, 373] width 49 height 49
click at [860, 250] on icon "[PERSON_NAME] last character input" at bounding box center [854, 240] width 47 height 47
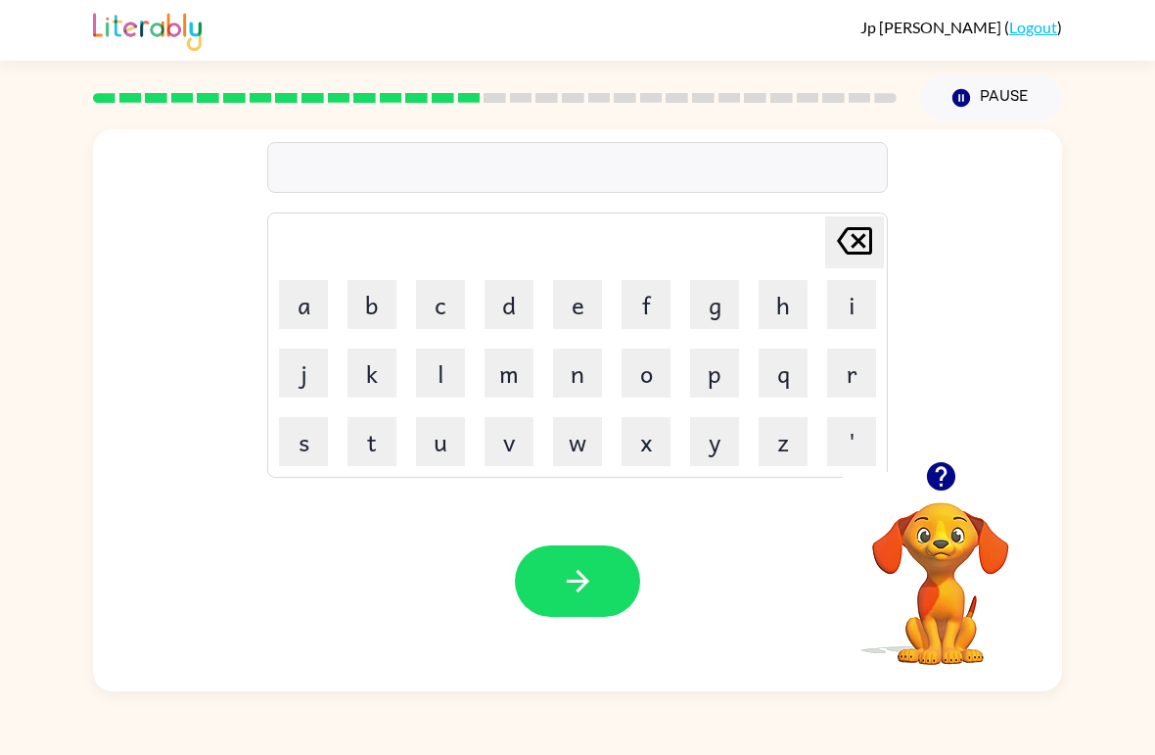
click at [649, 313] on button "f" at bounding box center [646, 304] width 49 height 49
click at [643, 378] on button "o" at bounding box center [646, 373] width 49 height 49
click at [865, 373] on button "r" at bounding box center [851, 373] width 49 height 49
click at [396, 380] on button "k" at bounding box center [372, 373] width 49 height 49
click at [587, 591] on icon "button" at bounding box center [578, 581] width 34 height 34
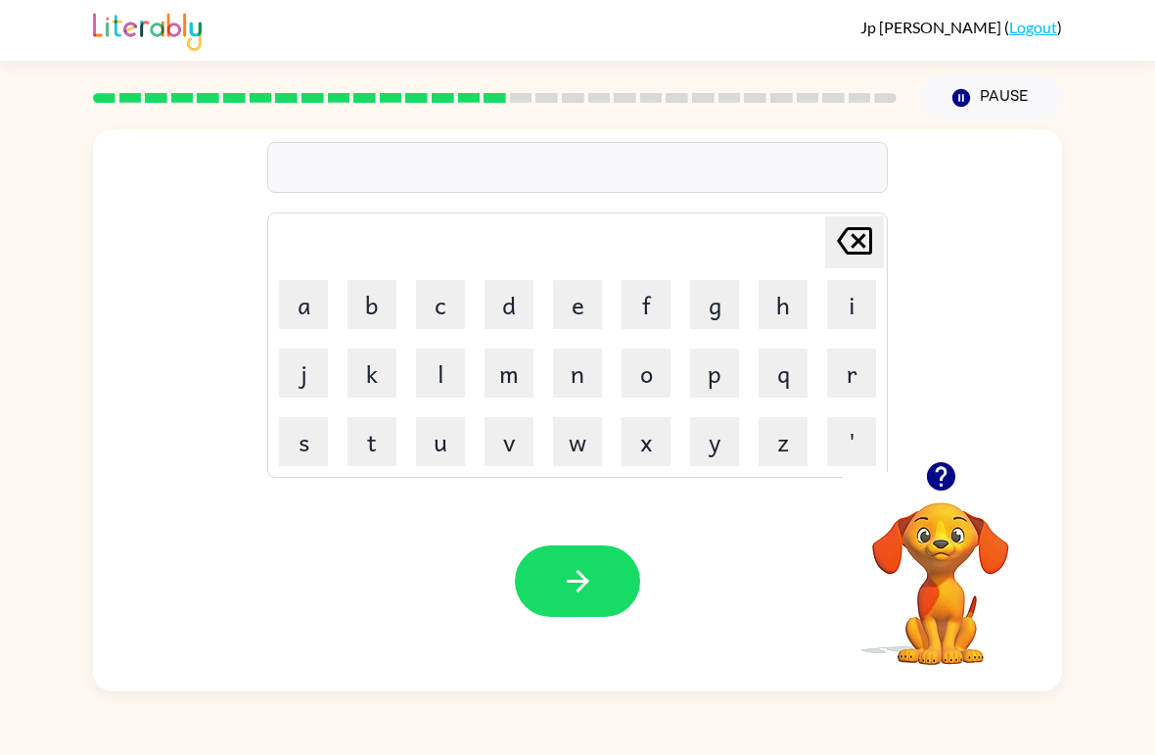
click at [601, 443] on button "w" at bounding box center [577, 441] width 49 height 49
click at [578, 304] on button "e" at bounding box center [577, 304] width 49 height 49
click at [360, 308] on button "b" at bounding box center [372, 304] width 49 height 49
click at [590, 583] on icon "button" at bounding box center [578, 581] width 34 height 34
click at [637, 315] on button "f" at bounding box center [646, 304] width 49 height 49
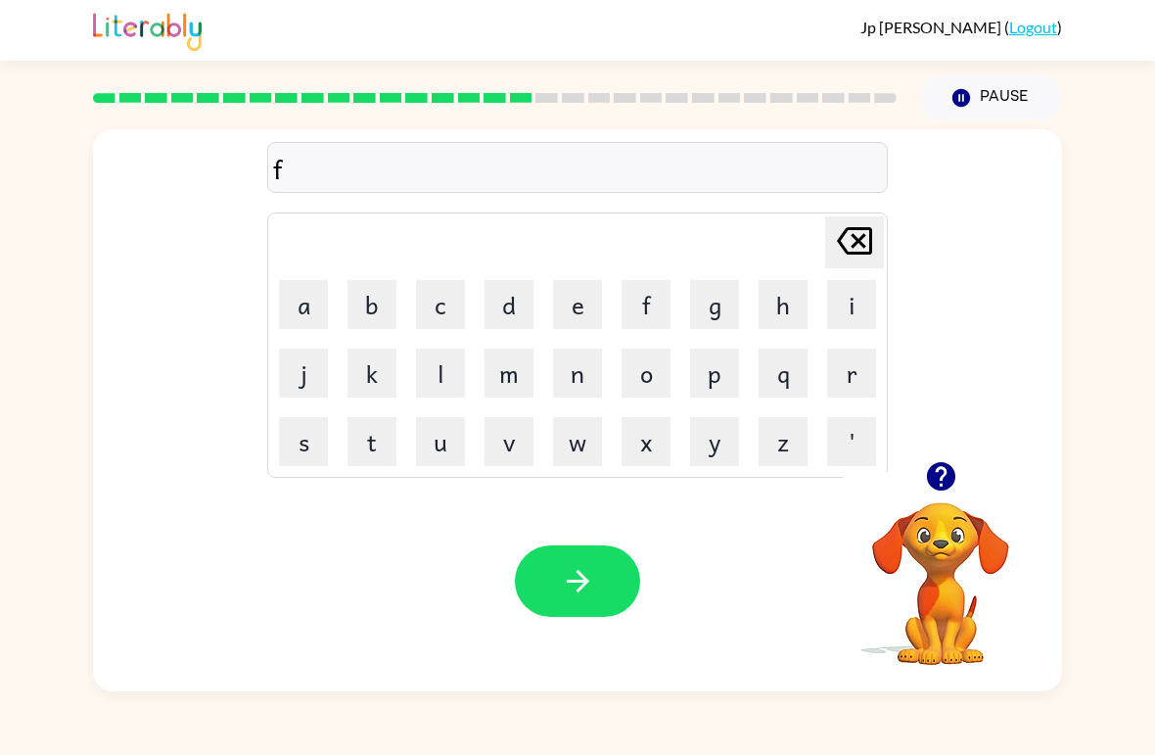
click at [422, 396] on button "l" at bounding box center [440, 373] width 49 height 49
click at [859, 301] on button "i" at bounding box center [851, 304] width 49 height 49
click at [711, 389] on button "p" at bounding box center [714, 373] width 49 height 49
click at [710, 389] on button "p" at bounding box center [714, 373] width 49 height 49
click at [853, 248] on icon at bounding box center [854, 240] width 35 height 27
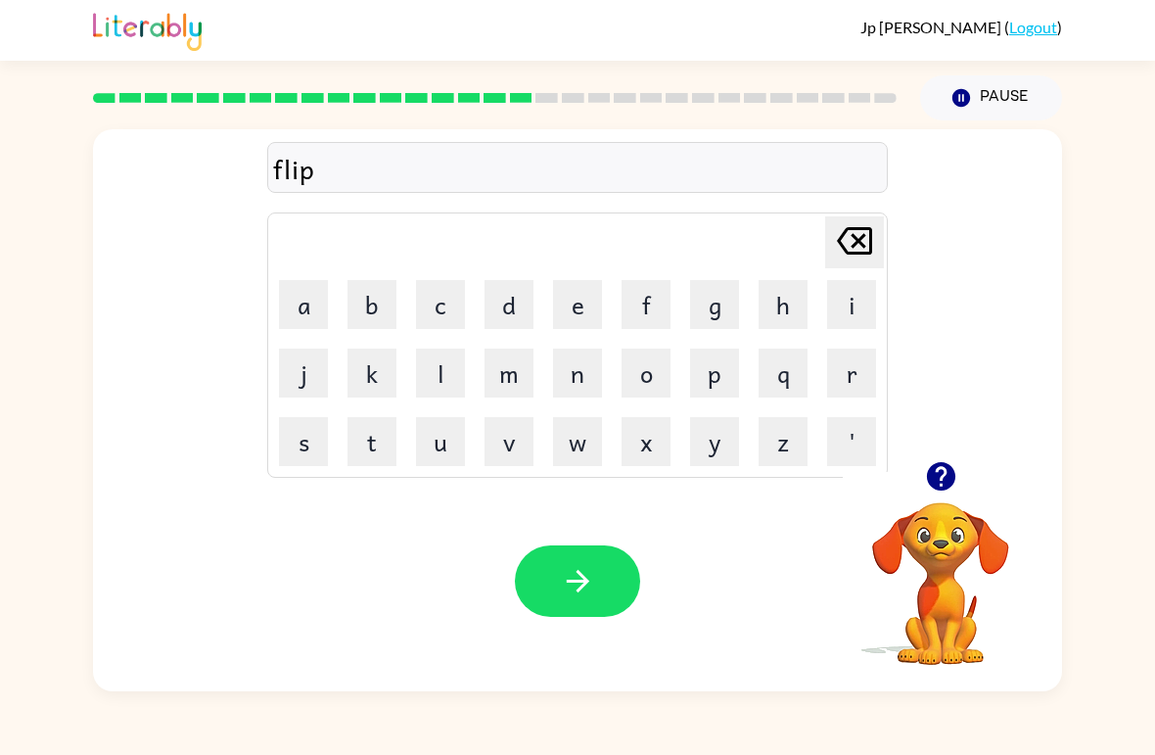
click at [847, 311] on button "i" at bounding box center [851, 304] width 49 height 49
click at [593, 371] on button "n" at bounding box center [577, 373] width 49 height 49
click at [734, 310] on button "g" at bounding box center [714, 304] width 49 height 49
click at [577, 582] on icon "button" at bounding box center [577, 581] width 23 height 23
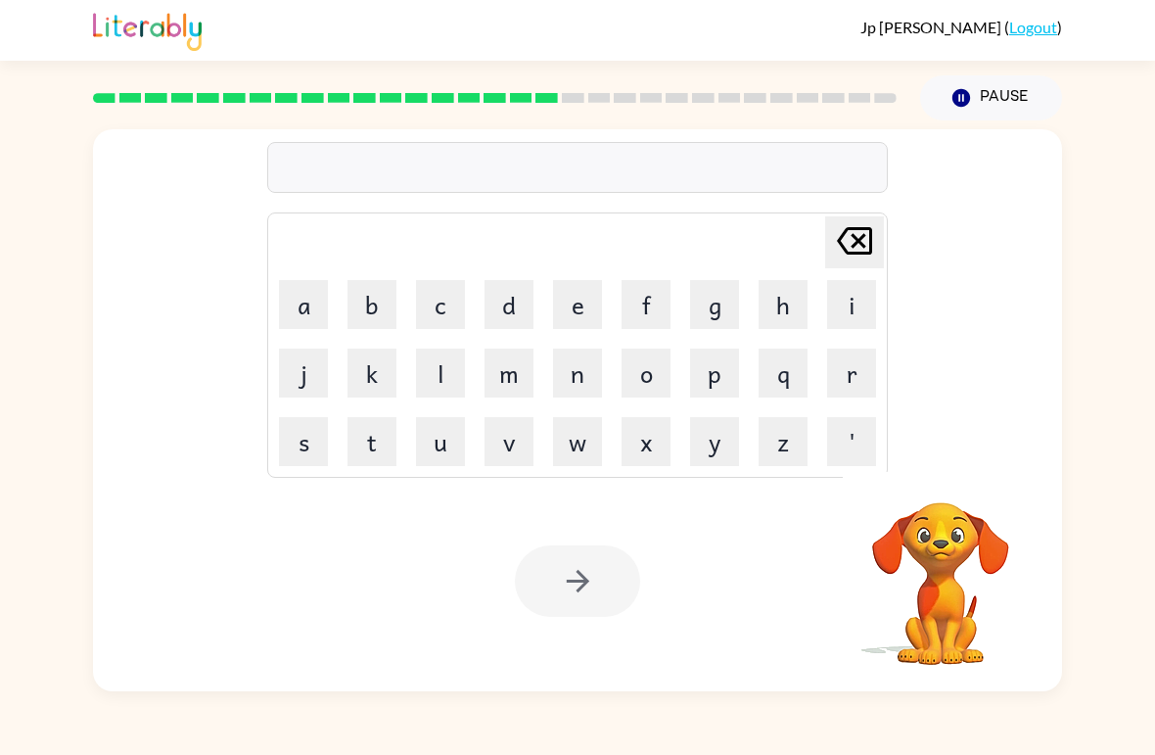
click at [318, 456] on button "s" at bounding box center [303, 441] width 49 height 49
click at [579, 381] on button "n" at bounding box center [577, 373] width 49 height 49
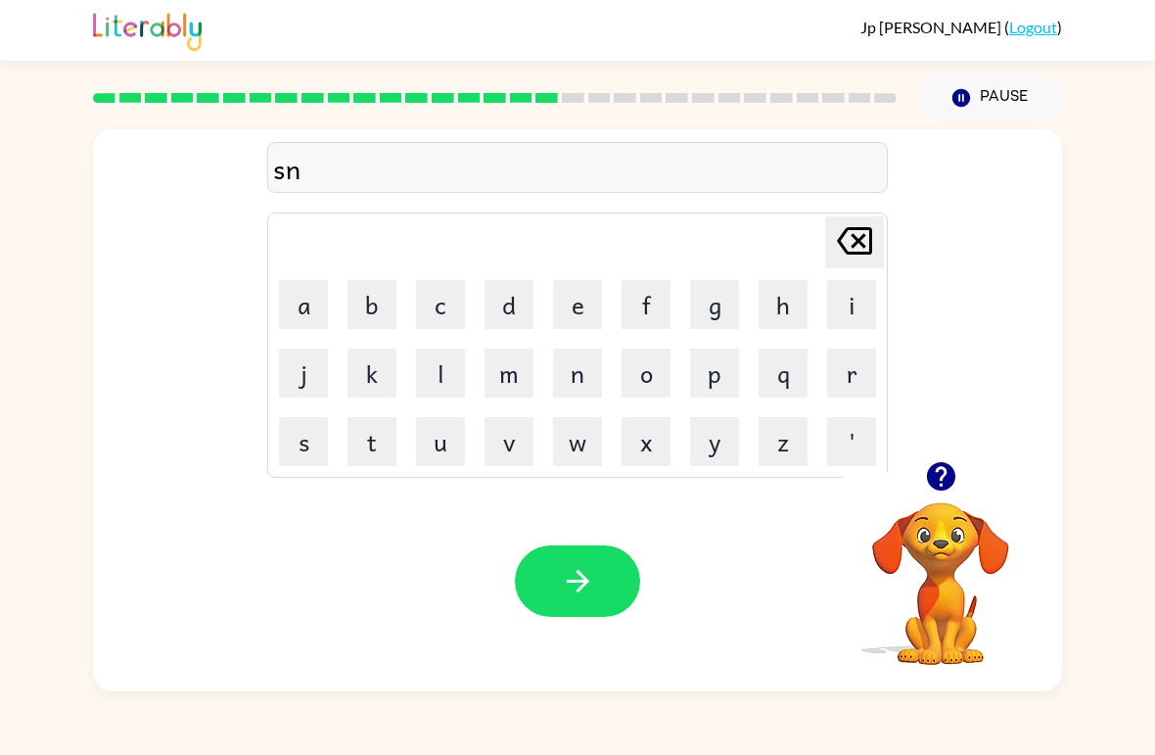
click at [657, 360] on button "o" at bounding box center [646, 373] width 49 height 49
click at [854, 364] on button "r" at bounding box center [851, 373] width 49 height 49
click at [377, 455] on button "t" at bounding box center [372, 441] width 49 height 49
click at [580, 591] on icon "button" at bounding box center [577, 581] width 23 height 23
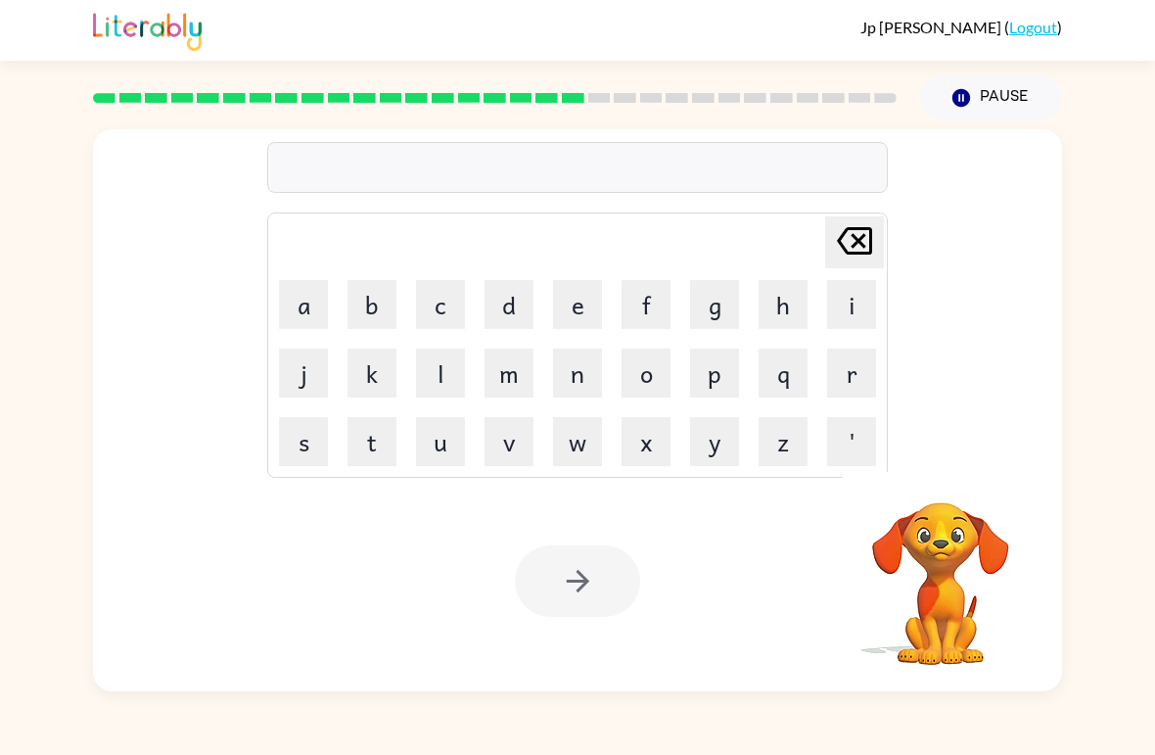
click at [590, 311] on button "e" at bounding box center [577, 304] width 49 height 49
click at [303, 303] on button "a" at bounding box center [303, 304] width 49 height 49
click at [284, 456] on button "s" at bounding box center [303, 441] width 49 height 49
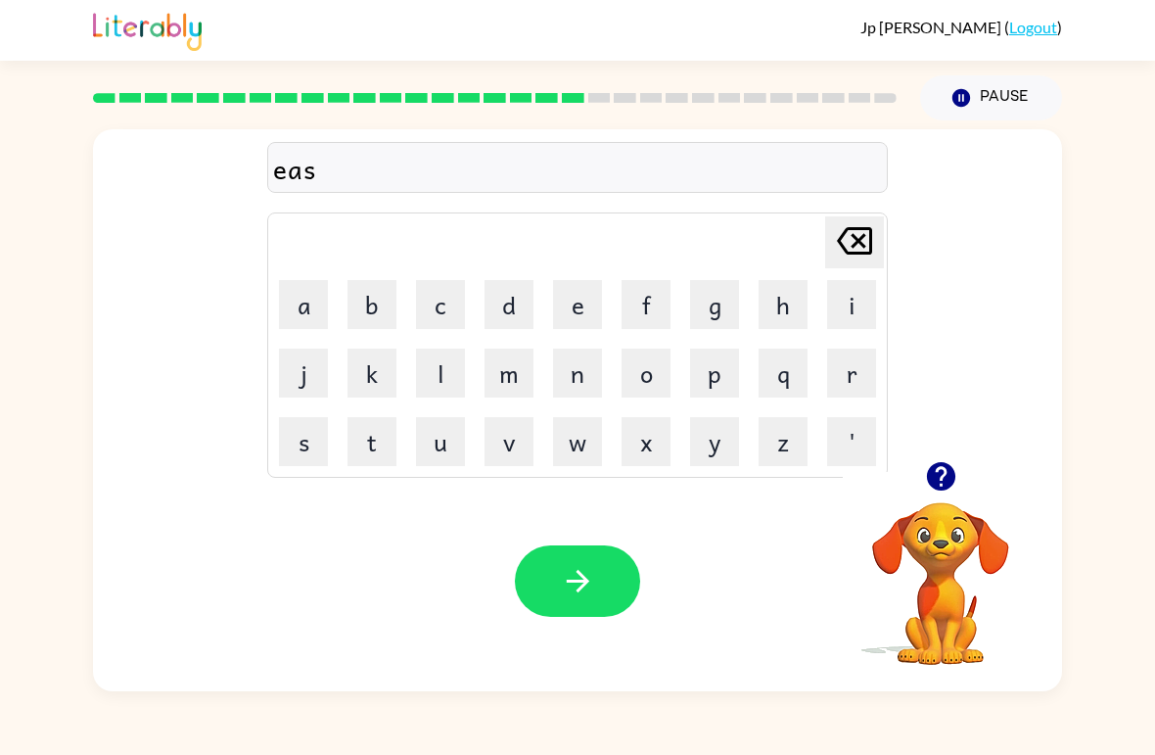
click at [727, 432] on button "y" at bounding box center [714, 441] width 49 height 49
click at [598, 570] on button "button" at bounding box center [577, 580] width 125 height 71
click at [527, 299] on button "d" at bounding box center [509, 304] width 49 height 49
click at [853, 314] on button "i" at bounding box center [851, 304] width 49 height 49
click at [304, 451] on button "s" at bounding box center [303, 441] width 49 height 49
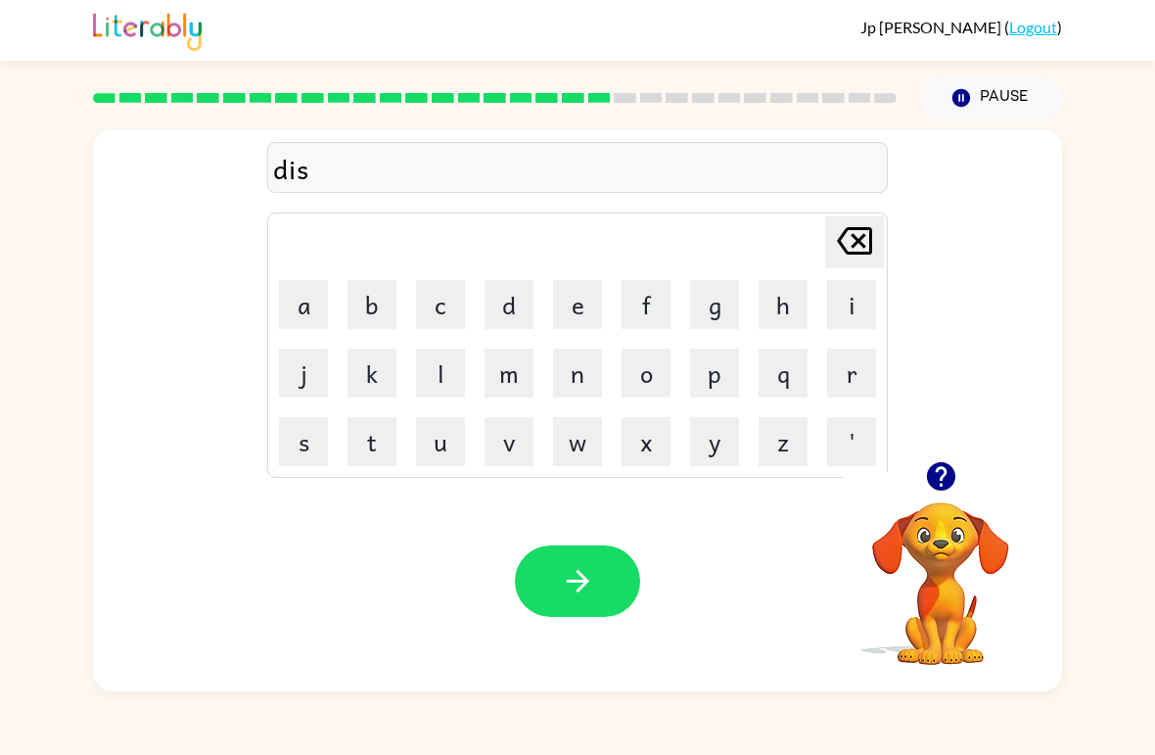
click at [783, 306] on button "h" at bounding box center [783, 304] width 49 height 49
click at [586, 314] on button "e" at bounding box center [577, 304] width 49 height 49
click at [314, 465] on button "s" at bounding box center [303, 441] width 49 height 49
click at [576, 588] on icon "button" at bounding box center [578, 581] width 34 height 34
click at [643, 300] on button "f" at bounding box center [646, 304] width 49 height 49
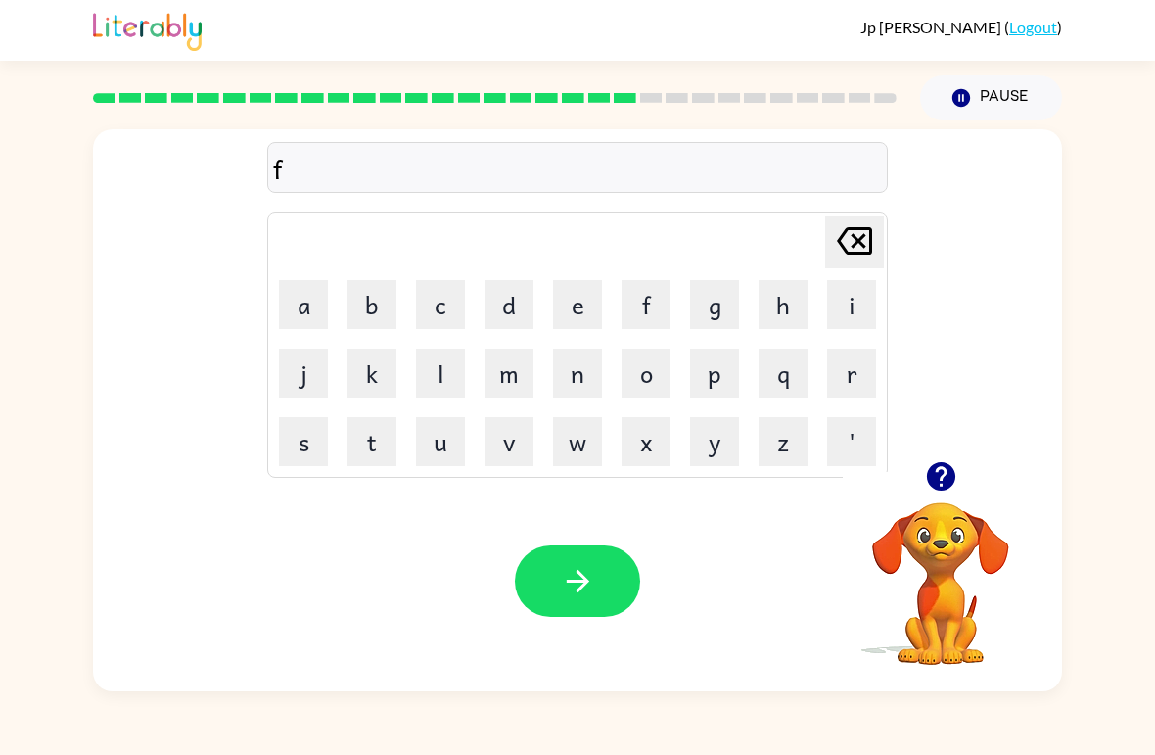
click at [441, 383] on button "l" at bounding box center [440, 373] width 49 height 49
click at [639, 408] on td "x" at bounding box center [646, 441] width 67 height 67
click at [652, 375] on button "o" at bounding box center [646, 373] width 49 height 49
click at [651, 375] on button "o" at bounding box center [646, 373] width 49 height 49
click at [372, 464] on button "t" at bounding box center [372, 441] width 49 height 49
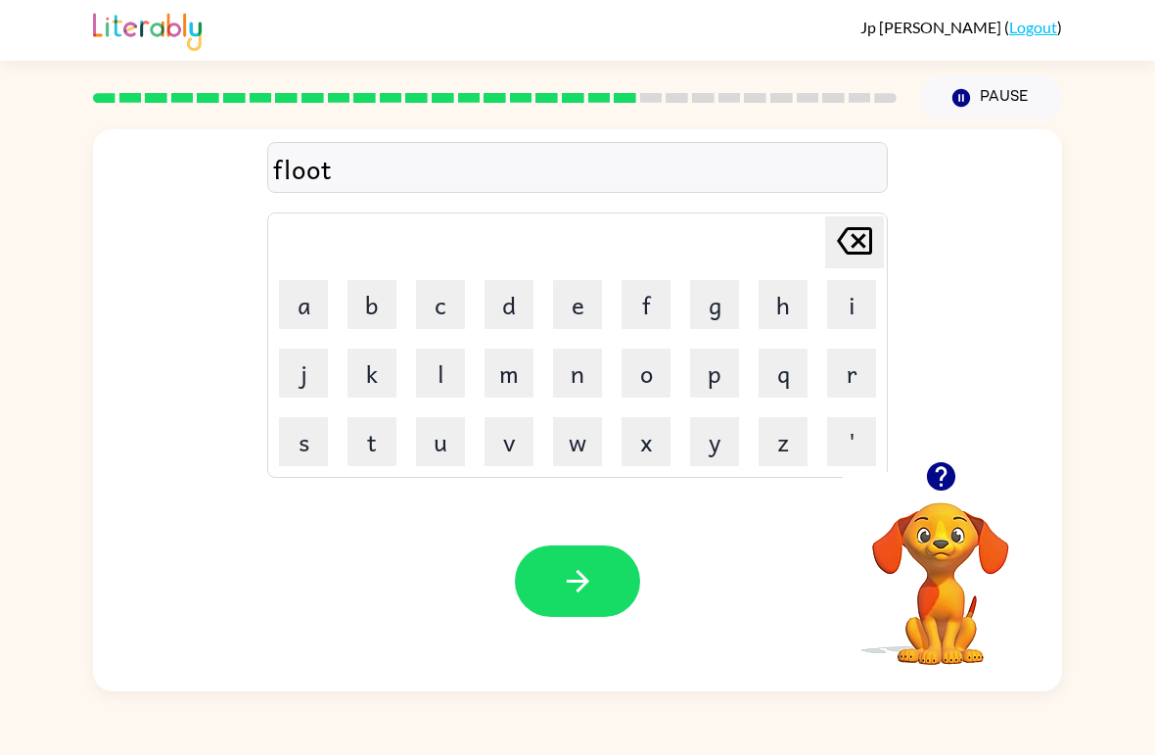
click at [589, 588] on icon "button" at bounding box center [578, 581] width 34 height 34
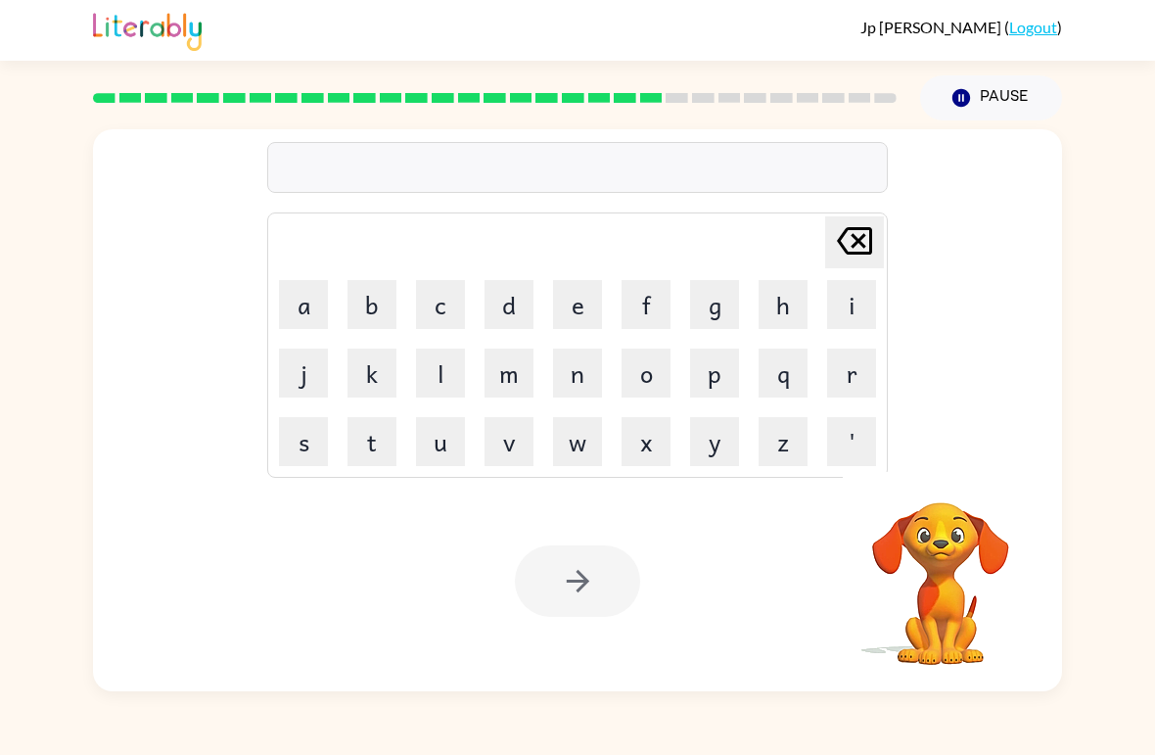
click at [526, 386] on button "m" at bounding box center [509, 373] width 49 height 49
click at [874, 316] on button "i" at bounding box center [851, 304] width 49 height 49
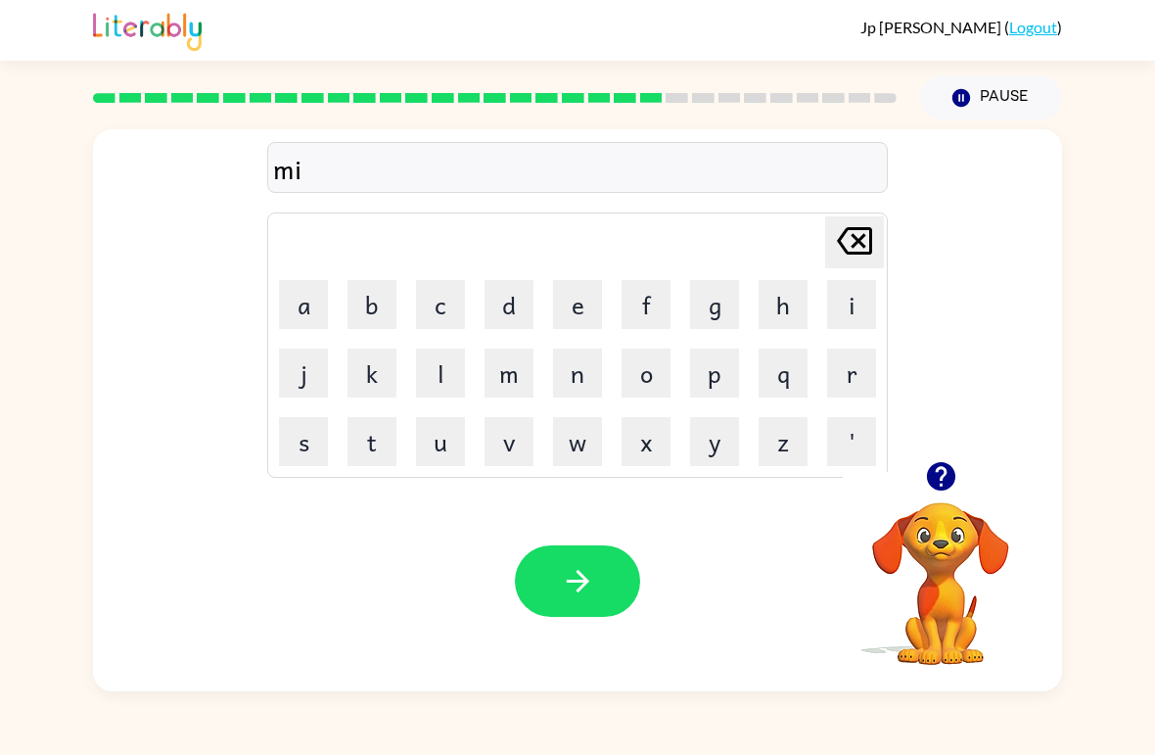
click at [515, 309] on button "d" at bounding box center [509, 304] width 49 height 49
click at [577, 382] on button "n" at bounding box center [577, 373] width 49 height 49
click at [857, 301] on button "i" at bounding box center [851, 304] width 49 height 49
click at [725, 306] on button "g" at bounding box center [714, 304] width 49 height 49
click at [783, 308] on button "h" at bounding box center [783, 304] width 49 height 49
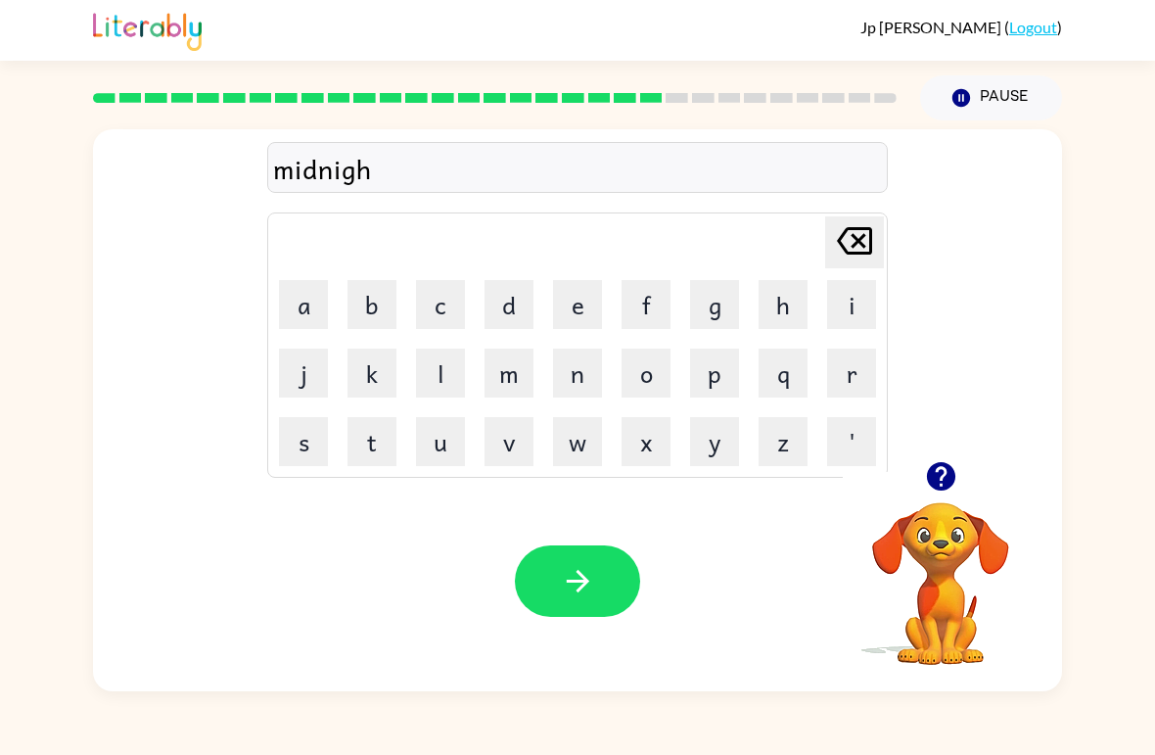
click at [384, 445] on button "t" at bounding box center [372, 441] width 49 height 49
click at [573, 567] on icon "button" at bounding box center [578, 581] width 34 height 34
click at [599, 440] on button "w" at bounding box center [577, 441] width 49 height 49
click at [840, 314] on button "i" at bounding box center [851, 304] width 49 height 49
click at [576, 376] on button "n" at bounding box center [577, 373] width 49 height 49
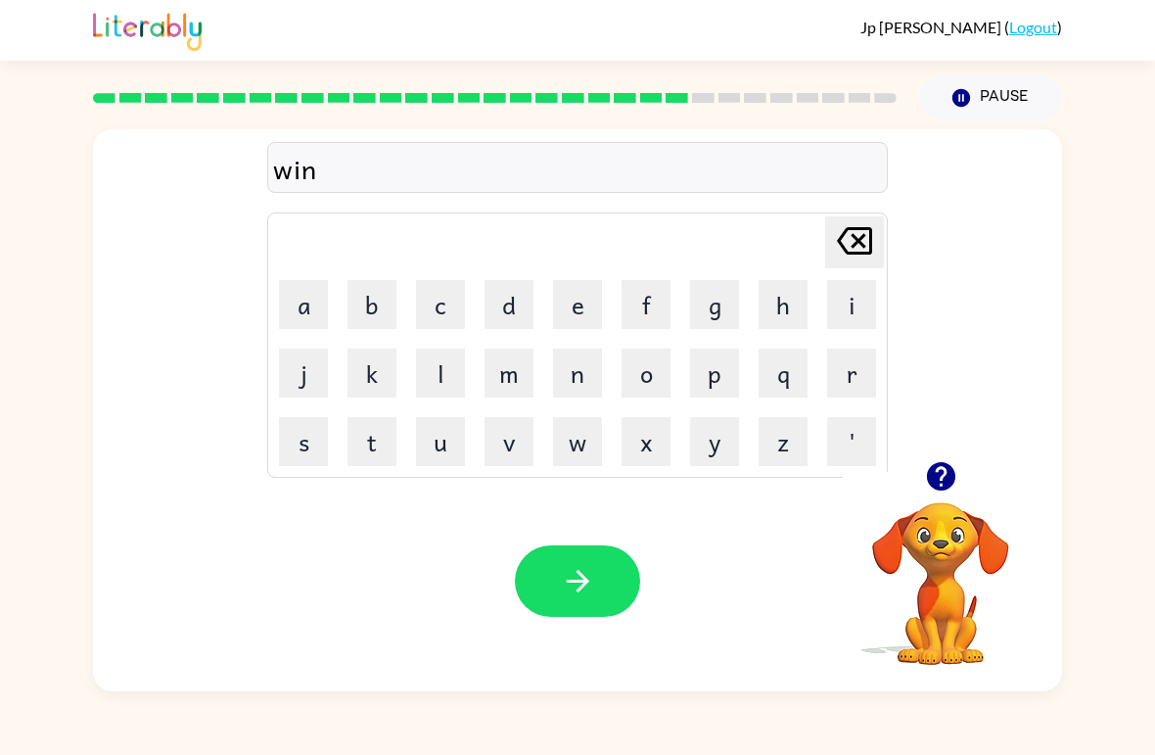
click at [383, 463] on button "t" at bounding box center [372, 441] width 49 height 49
click at [573, 304] on button "e" at bounding box center [577, 304] width 49 height 49
click at [862, 376] on button "r" at bounding box center [851, 373] width 49 height 49
click at [603, 592] on button "button" at bounding box center [577, 580] width 125 height 71
click at [526, 307] on button "d" at bounding box center [509, 304] width 49 height 49
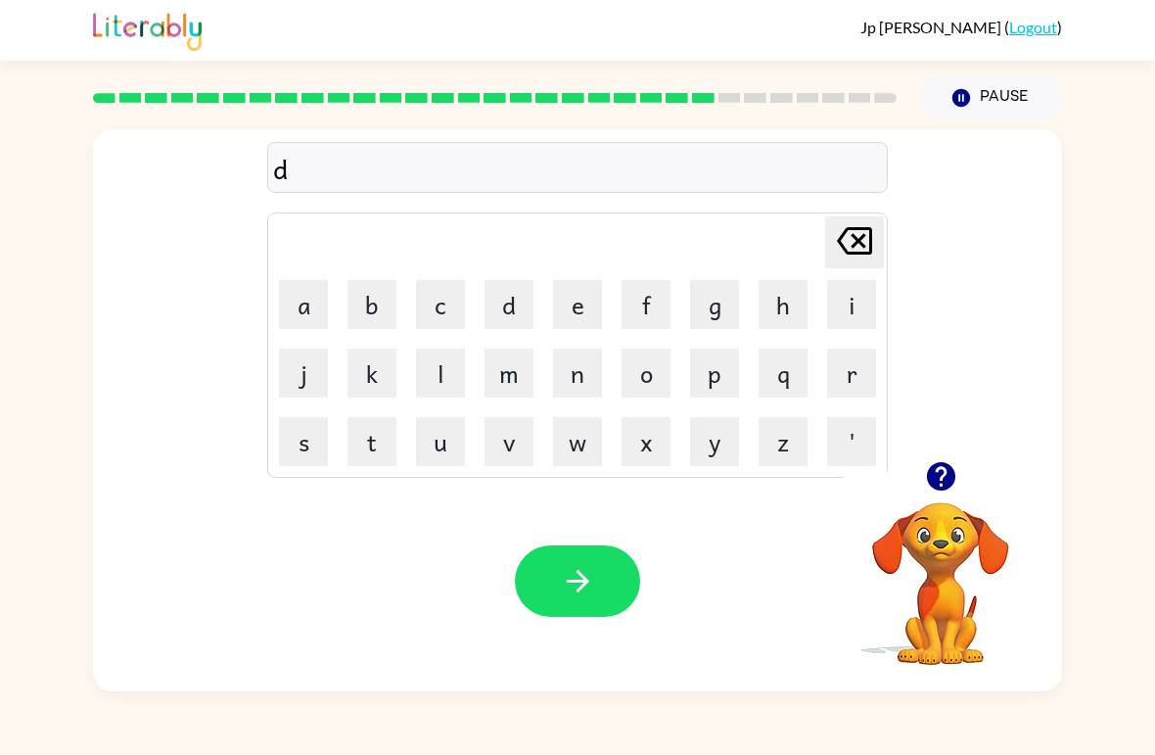
click at [597, 313] on button "e" at bounding box center [577, 304] width 49 height 49
click at [444, 316] on button "c" at bounding box center [440, 304] width 49 height 49
click at [852, 304] on button "i" at bounding box center [851, 304] width 49 height 49
click at [506, 312] on button "d" at bounding box center [509, 304] width 49 height 49
click at [873, 285] on button "i" at bounding box center [851, 304] width 49 height 49
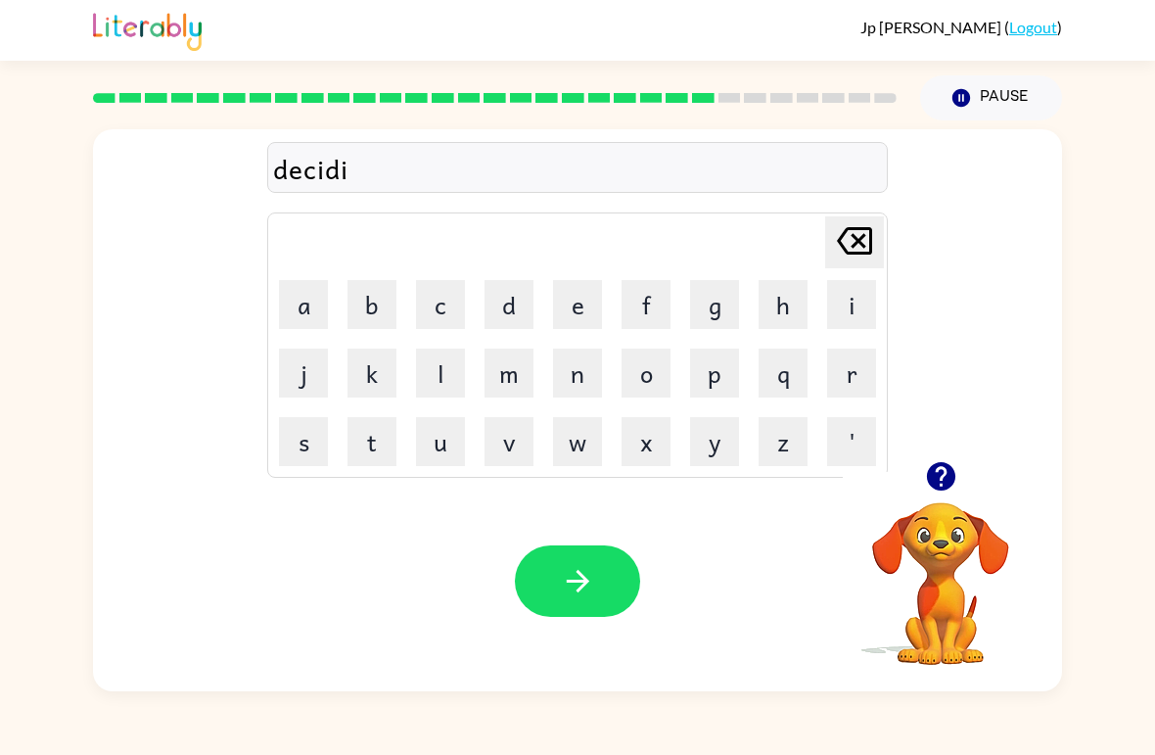
click at [500, 389] on button "m" at bounding box center [509, 373] width 49 height 49
click at [851, 243] on icon "[PERSON_NAME] last character input" at bounding box center [854, 240] width 47 height 47
click at [582, 388] on button "n" at bounding box center [577, 373] width 49 height 49
click at [841, 312] on button "i" at bounding box center [851, 304] width 49 height 49
click at [858, 245] on icon at bounding box center [854, 240] width 35 height 27
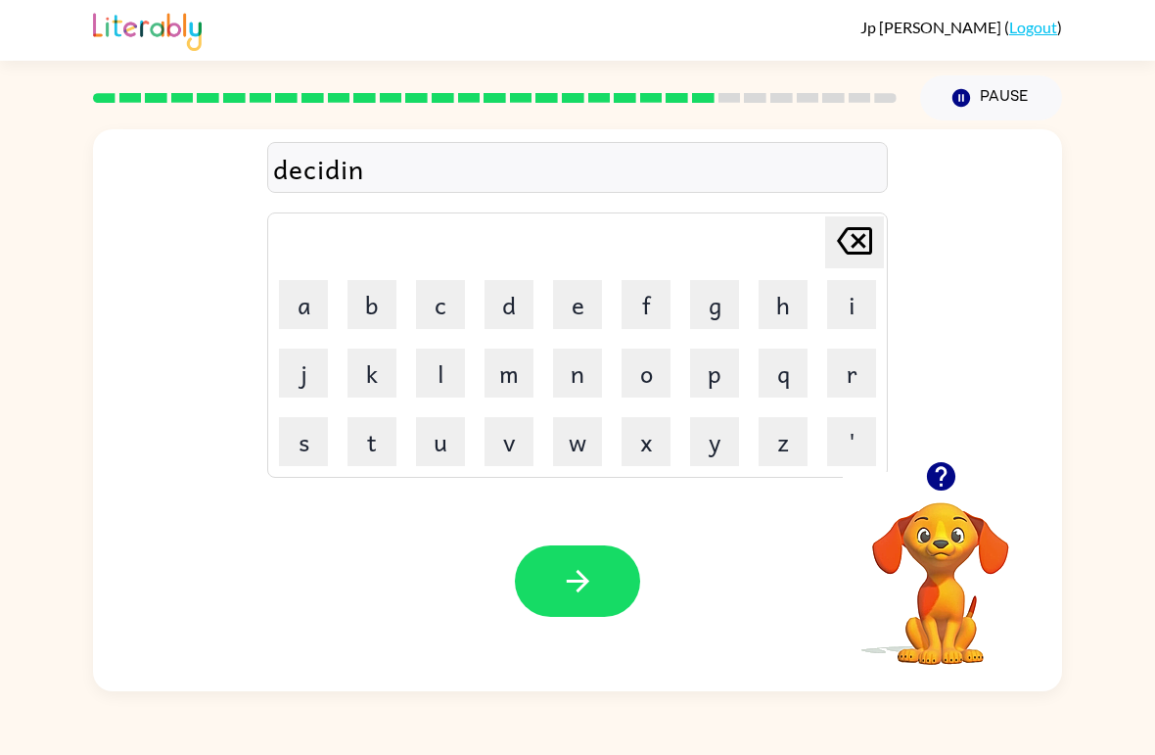
click at [691, 327] on button "g" at bounding box center [714, 304] width 49 height 49
click at [591, 587] on icon "button" at bounding box center [578, 581] width 34 height 34
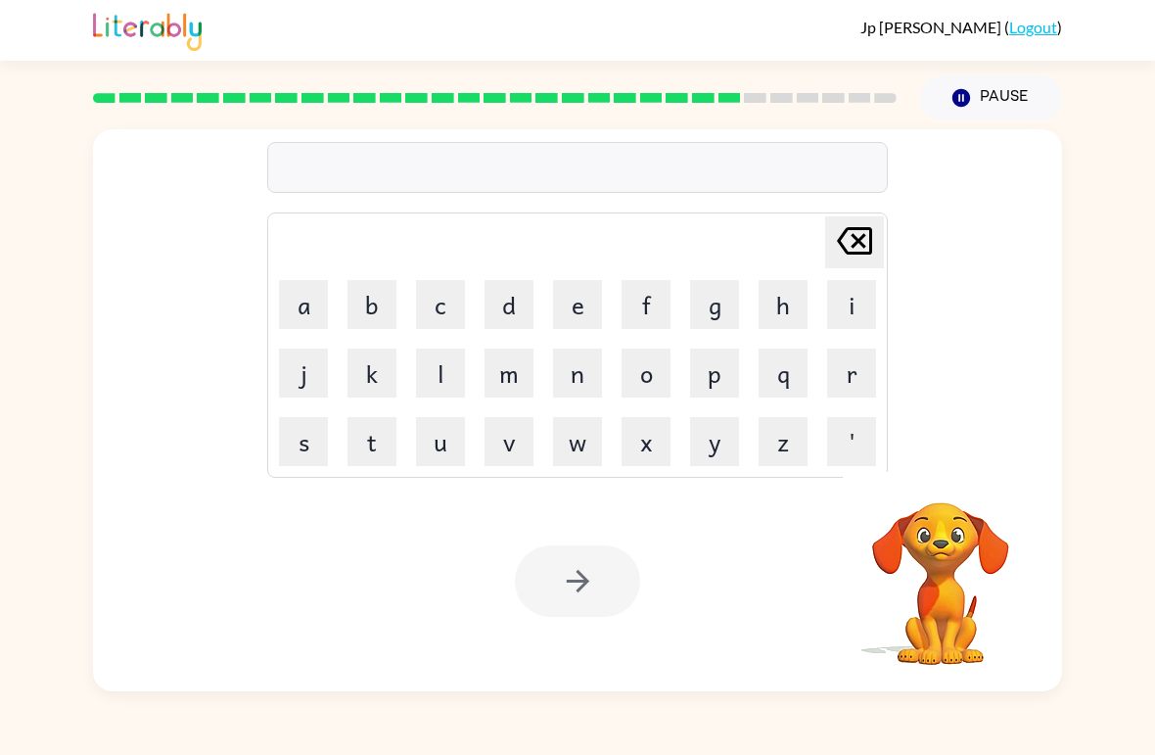
click at [846, 371] on button "r" at bounding box center [851, 373] width 49 height 49
click at [639, 392] on button "o" at bounding box center [646, 373] width 49 height 49
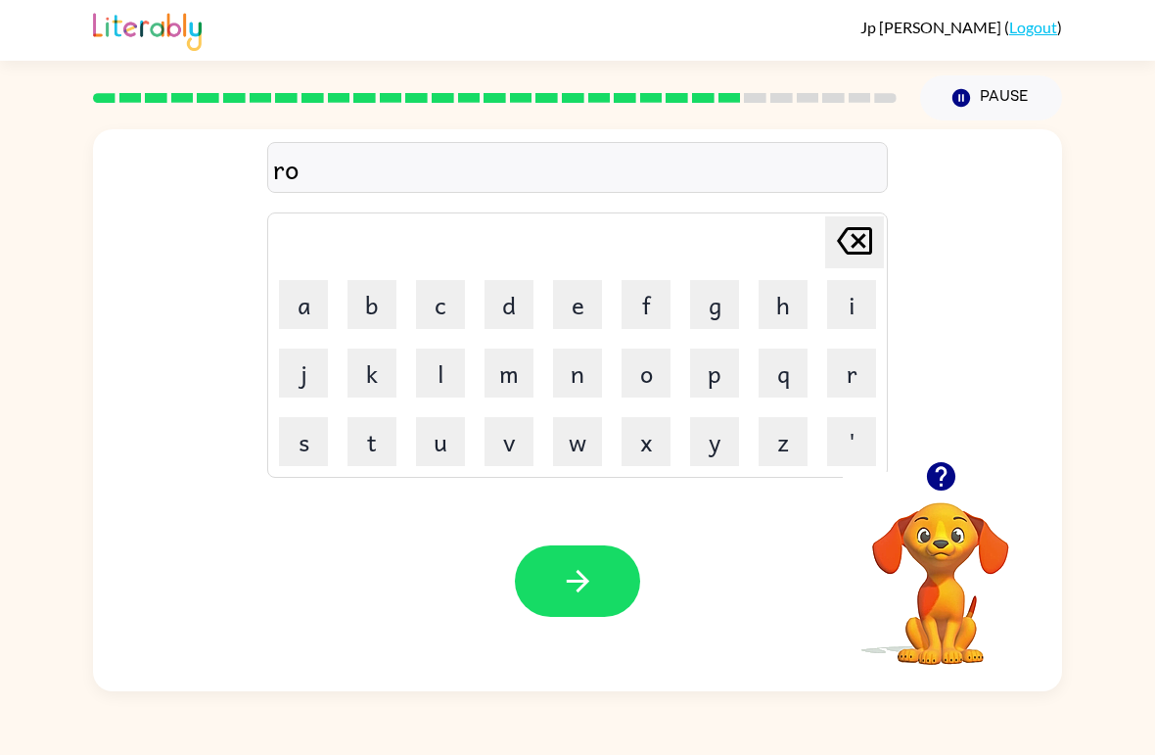
click at [440, 307] on button "c" at bounding box center [440, 304] width 49 height 49
click at [371, 383] on button "k" at bounding box center [372, 373] width 49 height 49
click at [585, 319] on button "e" at bounding box center [577, 304] width 49 height 49
click at [375, 456] on button "t" at bounding box center [372, 441] width 49 height 49
click at [588, 580] on icon "button" at bounding box center [578, 581] width 34 height 34
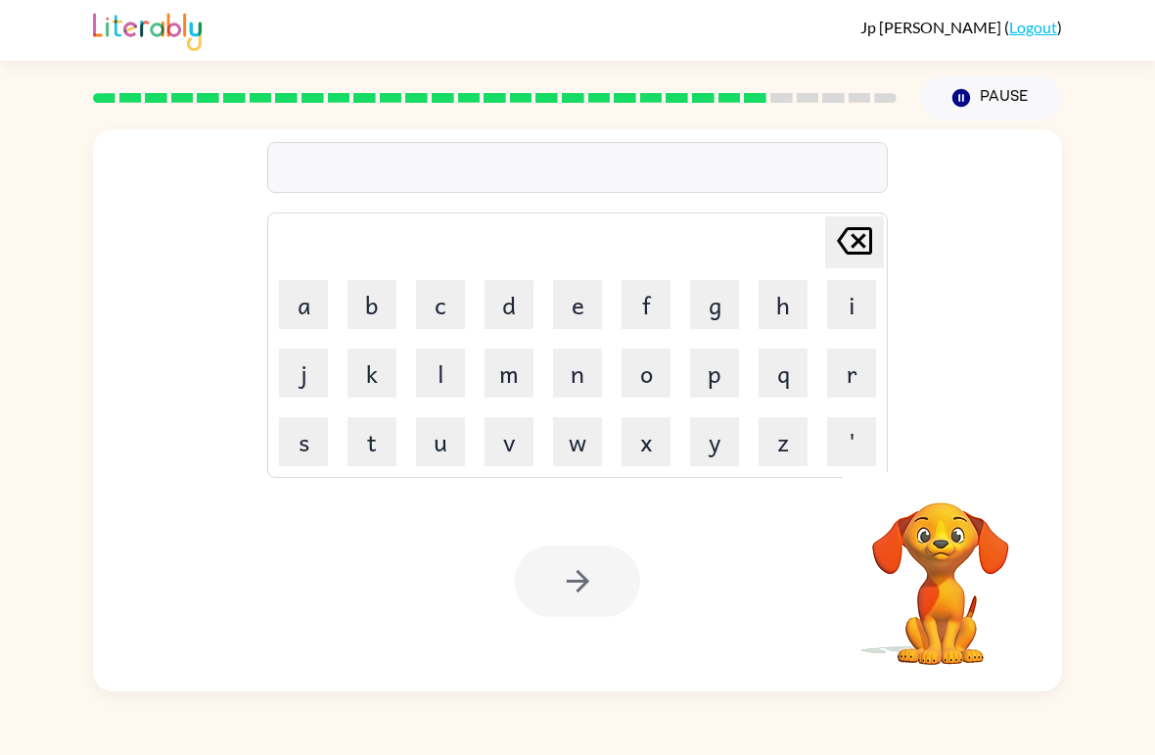
click at [911, 98] on div "Pause Pause" at bounding box center [991, 98] width 165 height 69
click at [440, 460] on button "u" at bounding box center [440, 441] width 49 height 49
click at [579, 384] on button "n" at bounding box center [577, 373] width 49 height 49
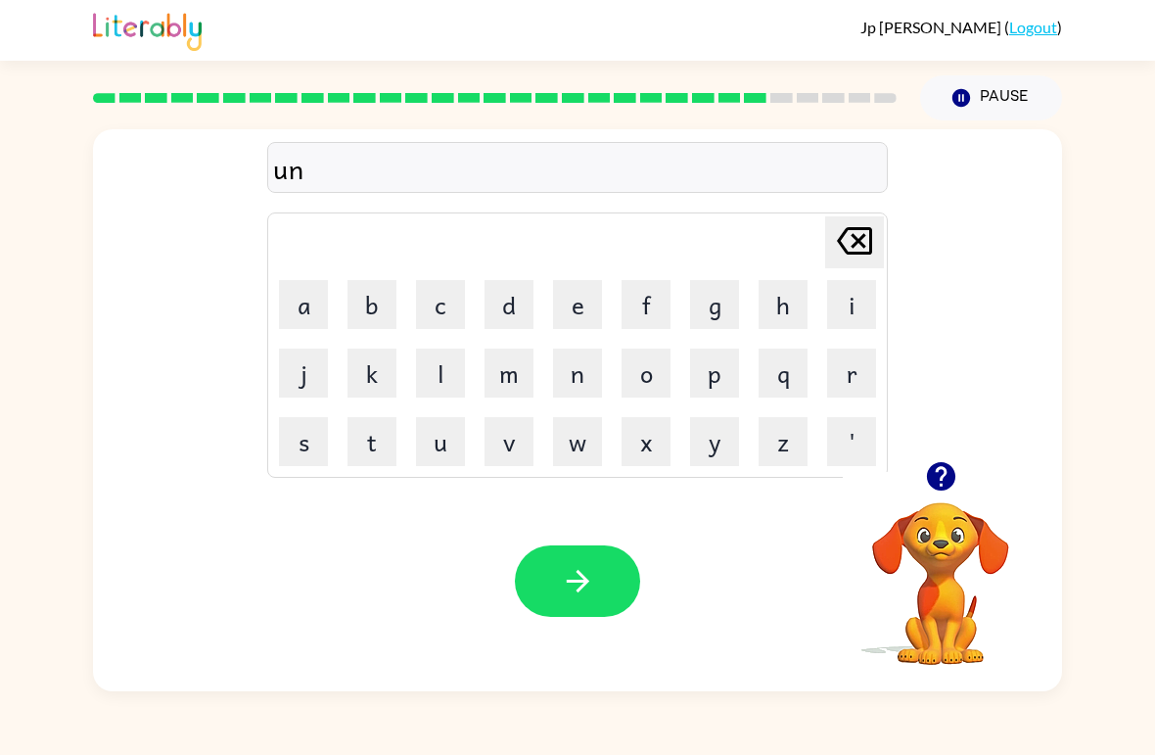
click at [851, 290] on button "i" at bounding box center [851, 304] width 49 height 49
click at [642, 313] on button "f" at bounding box center [646, 304] width 49 height 49
click at [656, 389] on button "o" at bounding box center [646, 373] width 49 height 49
click at [847, 390] on button "r" at bounding box center [851, 373] width 49 height 49
click at [528, 378] on button "m" at bounding box center [509, 373] width 49 height 49
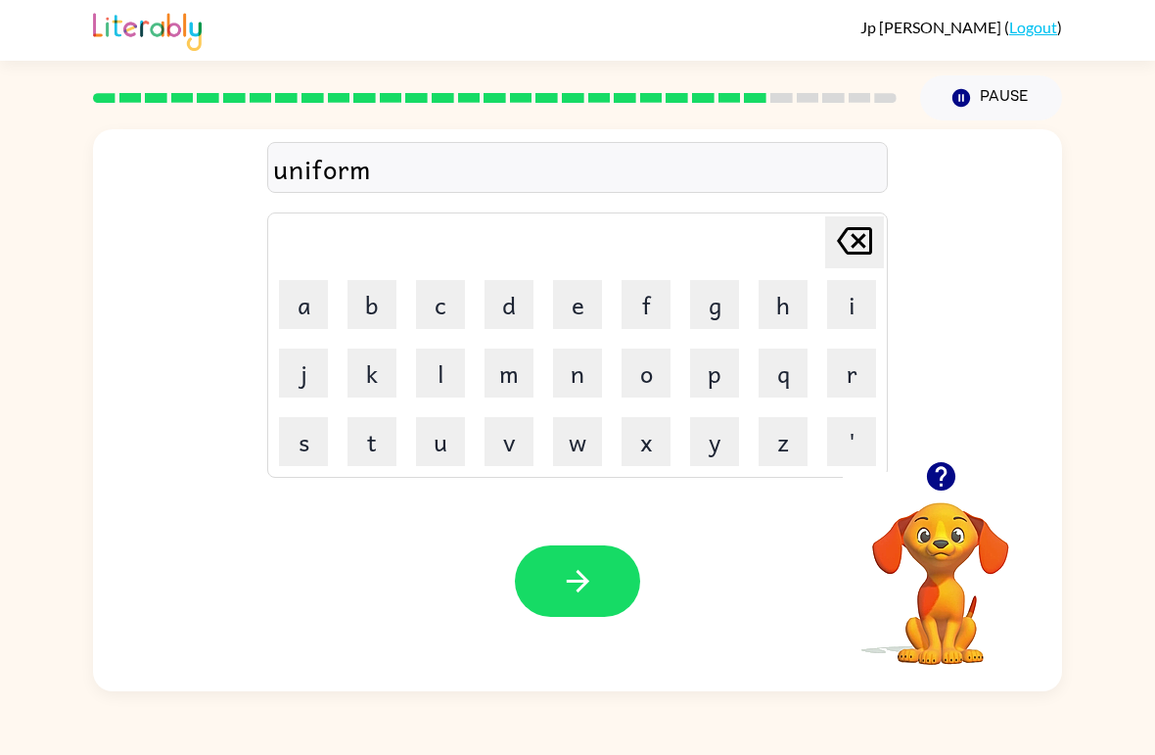
click at [586, 572] on icon "button" at bounding box center [578, 581] width 34 height 34
click at [455, 307] on button "c" at bounding box center [440, 304] width 49 height 49
click at [789, 308] on button "h" at bounding box center [783, 304] width 49 height 49
click at [301, 310] on button "a" at bounding box center [303, 304] width 49 height 49
click at [871, 315] on button "i" at bounding box center [851, 304] width 49 height 49
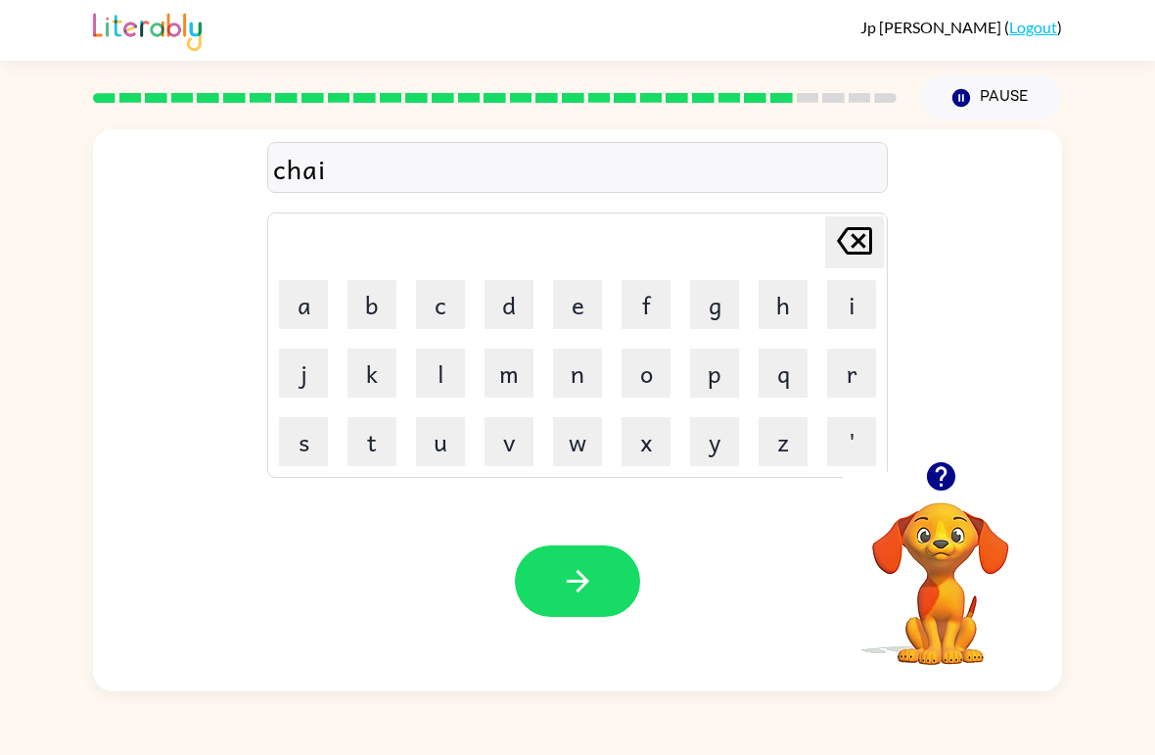
click at [592, 380] on button "n" at bounding box center [577, 373] width 49 height 49
click at [583, 615] on button "button" at bounding box center [577, 580] width 125 height 71
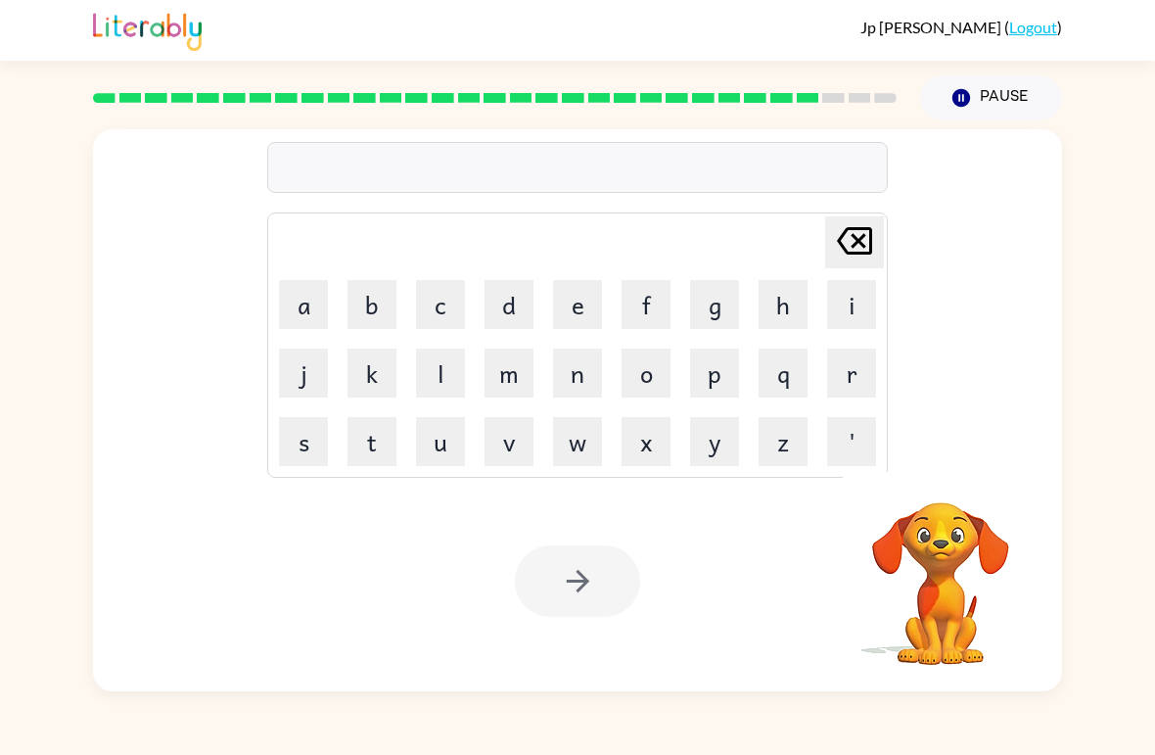
click at [517, 383] on button "m" at bounding box center [509, 373] width 49 height 49
click at [862, 242] on icon "[PERSON_NAME] last character input" at bounding box center [854, 240] width 47 height 47
click at [440, 295] on button "c" at bounding box center [440, 304] width 49 height 49
click at [770, 304] on button "h" at bounding box center [783, 304] width 49 height 49
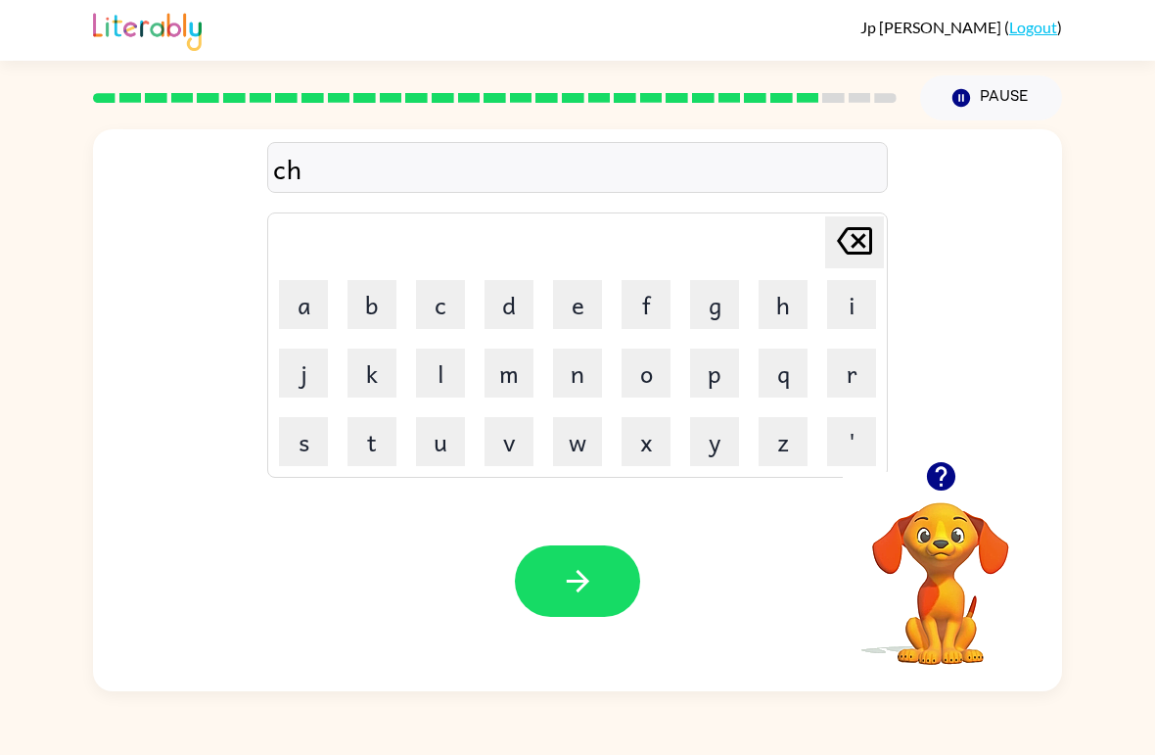
click at [454, 441] on button "u" at bounding box center [440, 441] width 49 height 49
click at [575, 385] on button "n" at bounding box center [577, 373] width 49 height 49
click at [385, 388] on button "k" at bounding box center [372, 373] width 49 height 49
click at [591, 595] on icon "button" at bounding box center [578, 581] width 34 height 34
click at [385, 439] on button "t" at bounding box center [372, 441] width 49 height 49
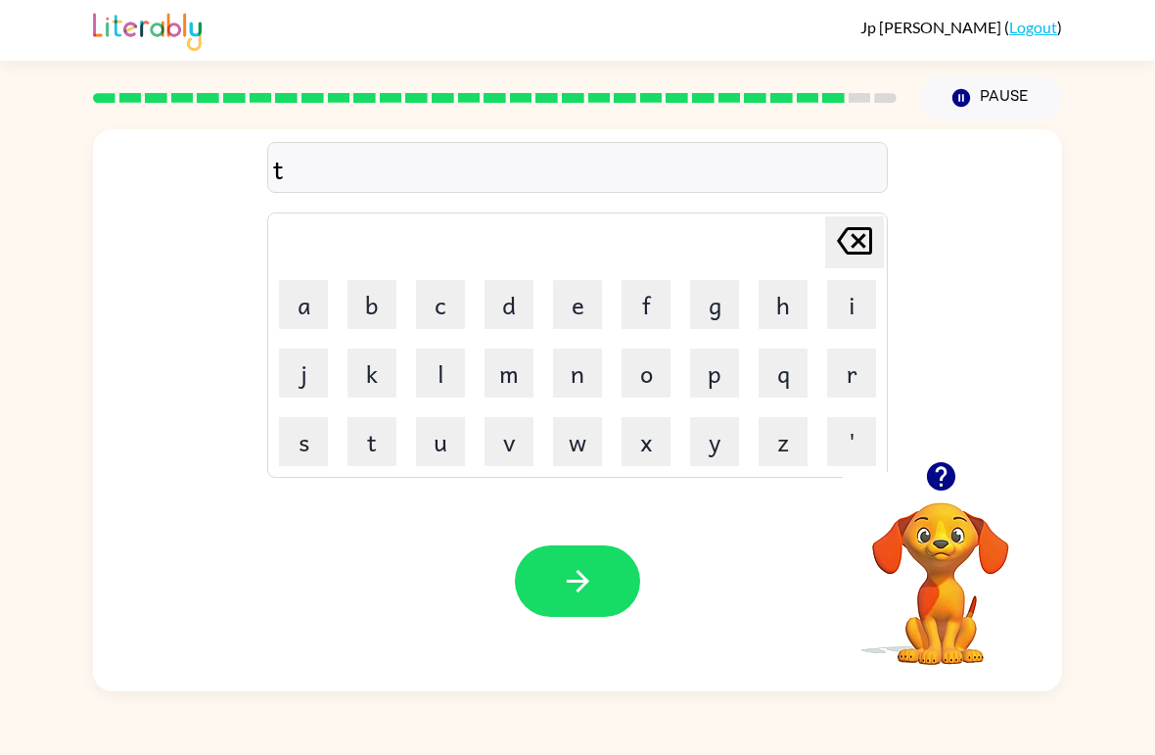
click at [780, 296] on button "h" at bounding box center [783, 304] width 49 height 49
click at [851, 310] on button "i" at bounding box center [851, 304] width 49 height 49
click at [844, 385] on button "r" at bounding box center [851, 373] width 49 height 49
click at [313, 451] on button "s" at bounding box center [303, 441] width 49 height 49
click at [366, 443] on button "t" at bounding box center [372, 441] width 49 height 49
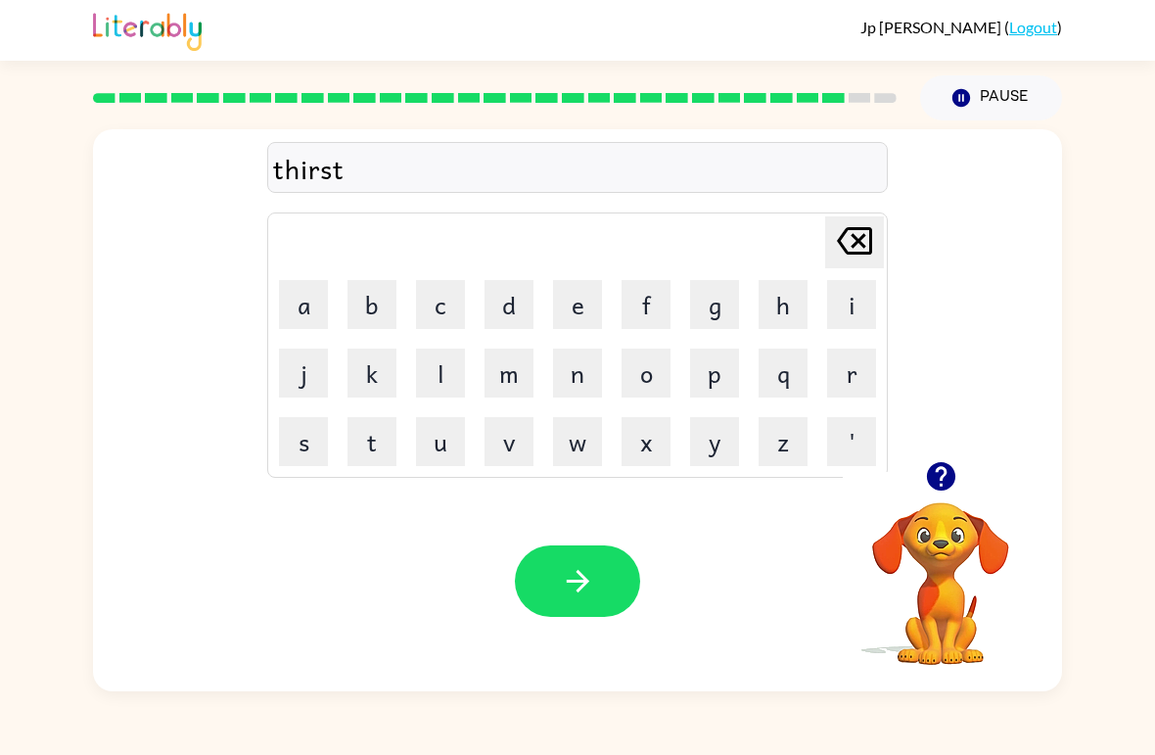
click at [585, 594] on icon "button" at bounding box center [578, 581] width 34 height 34
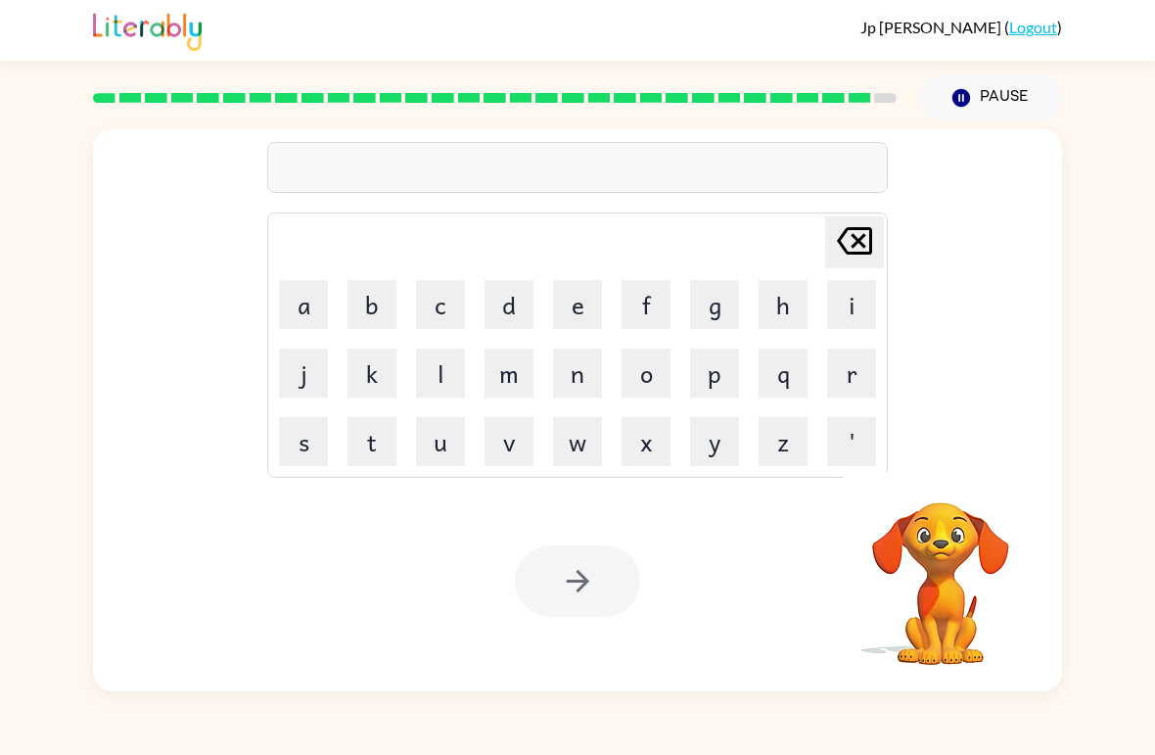
click at [645, 305] on button "f" at bounding box center [646, 304] width 49 height 49
click at [852, 304] on button "i" at bounding box center [851, 304] width 49 height 49
click at [568, 388] on button "n" at bounding box center [577, 373] width 49 height 49
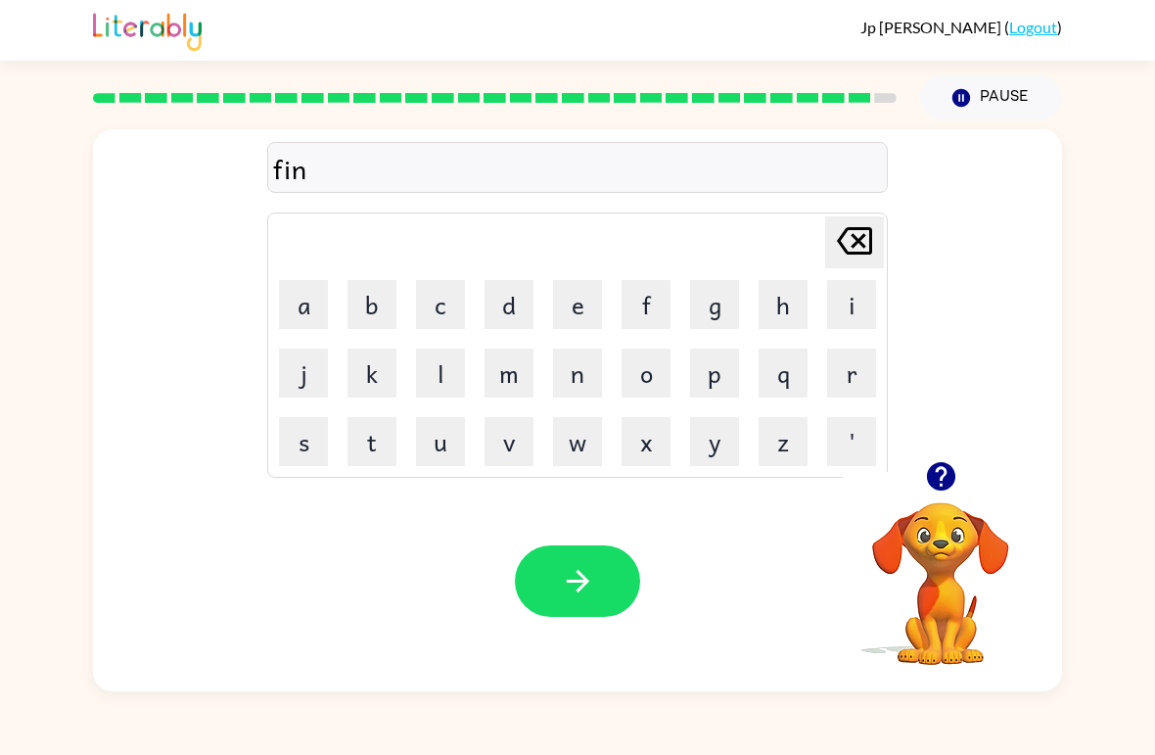
click at [585, 314] on button "e" at bounding box center [577, 304] width 49 height 49
click at [859, 381] on button "r" at bounding box center [851, 373] width 49 height 49
click at [591, 381] on button "n" at bounding box center [577, 373] width 49 height 49
click at [284, 321] on button "a" at bounding box center [303, 304] width 49 height 49
click at [870, 288] on button "i" at bounding box center [851, 304] width 49 height 49
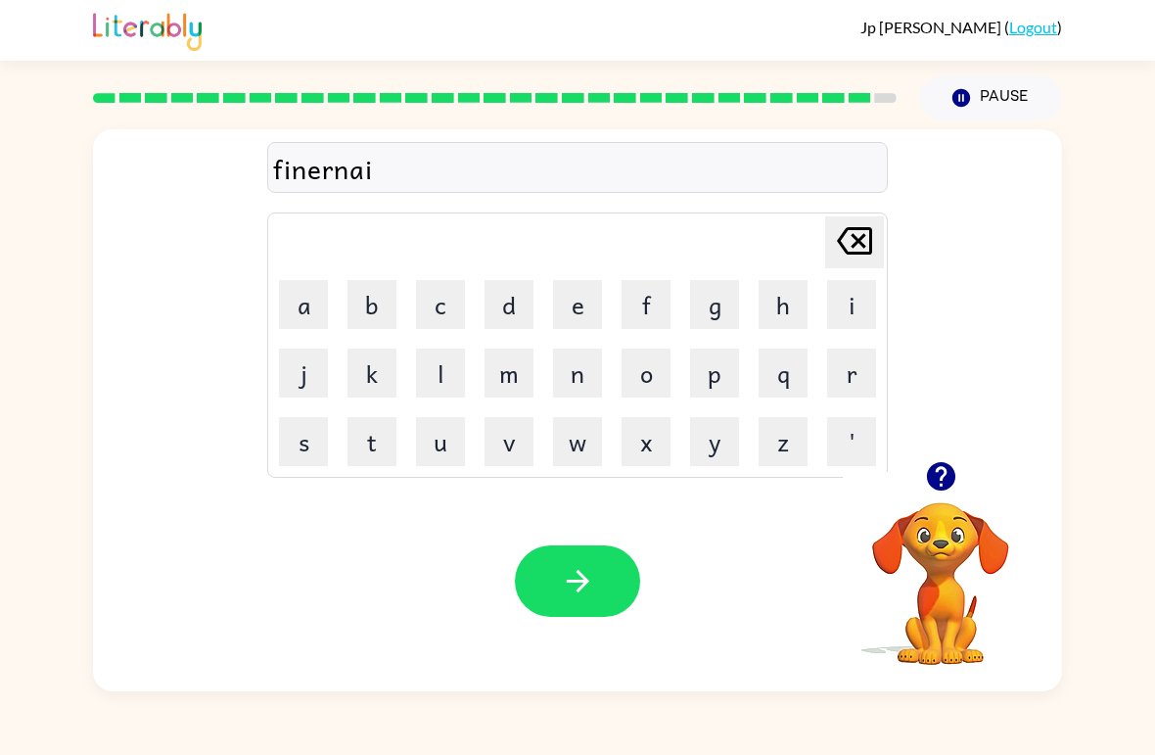
click at [456, 396] on button "l" at bounding box center [440, 373] width 49 height 49
click at [582, 589] on icon "button" at bounding box center [577, 581] width 23 height 23
